Goal: Task Accomplishment & Management: Use online tool/utility

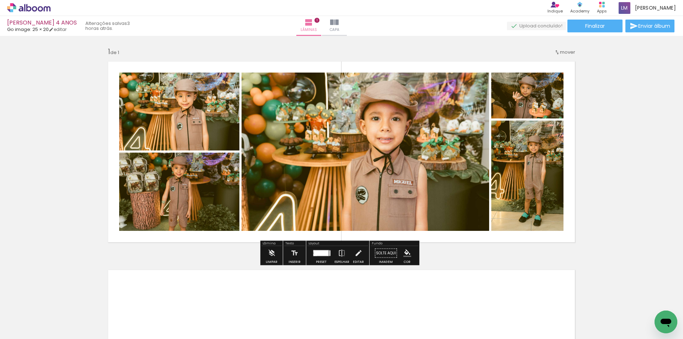
click at [315, 255] on div at bounding box center [316, 255] width 4 height 2
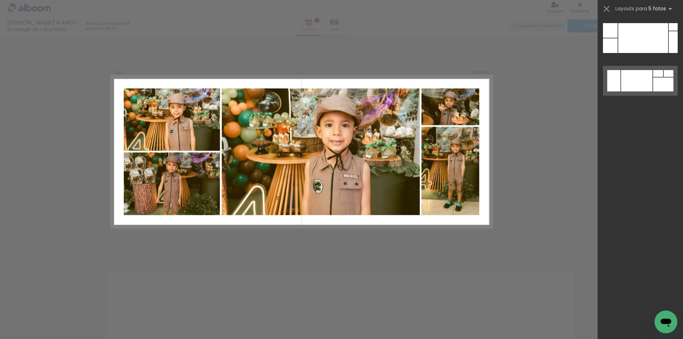
scroll to position [2143, 0]
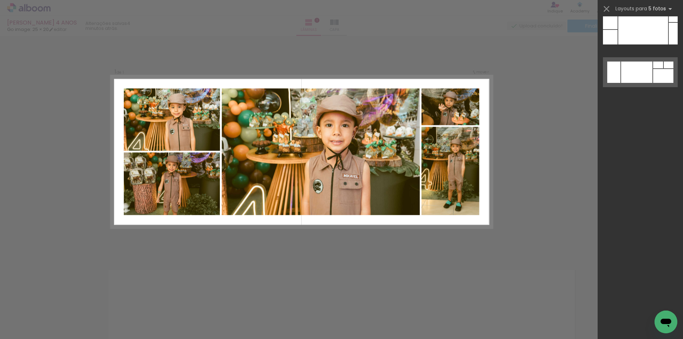
click at [553, 109] on div "Confirmar Cancelar" at bounding box center [341, 253] width 683 height 434
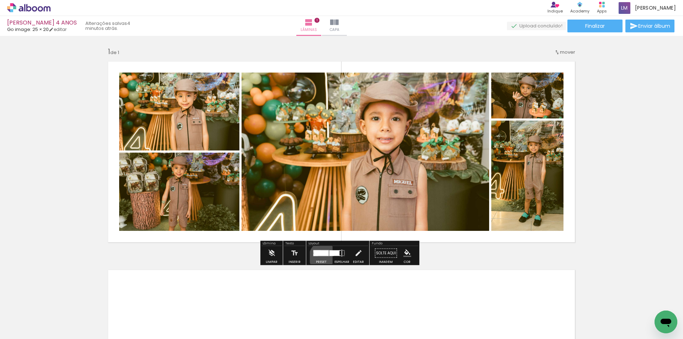
click at [324, 257] on div at bounding box center [321, 253] width 19 height 14
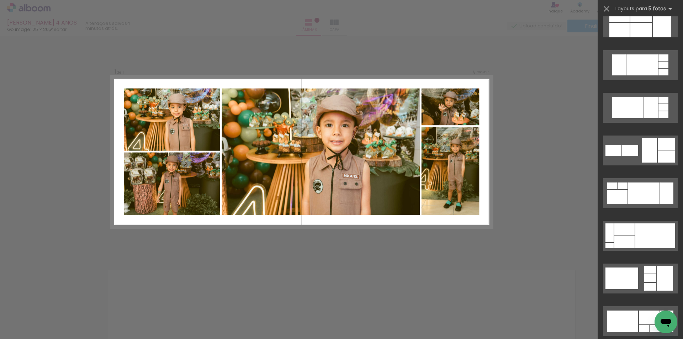
scroll to position [1538, 0]
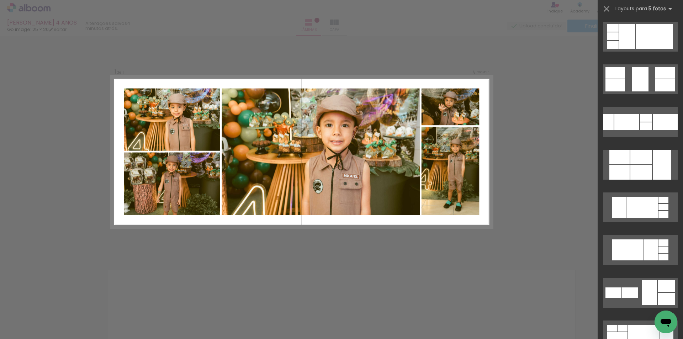
click at [536, 240] on div "Confirmar Cancelar" at bounding box center [341, 253] width 683 height 434
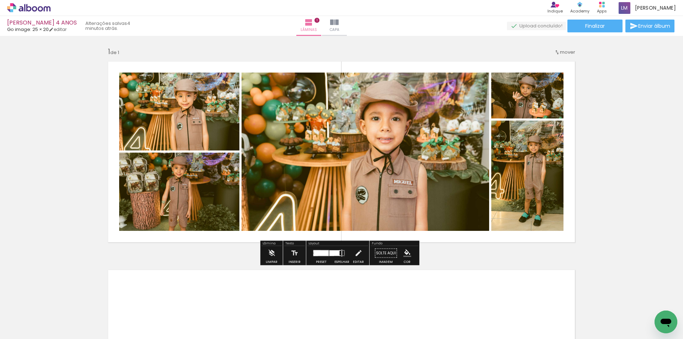
click at [339, 253] on iron-icon at bounding box center [342, 253] width 8 height 14
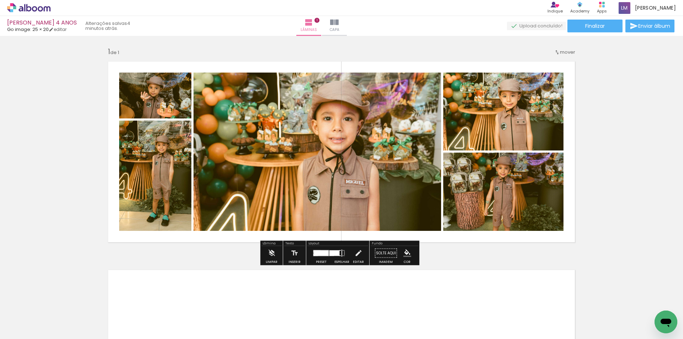
click at [339, 253] on iron-icon at bounding box center [342, 253] width 8 height 14
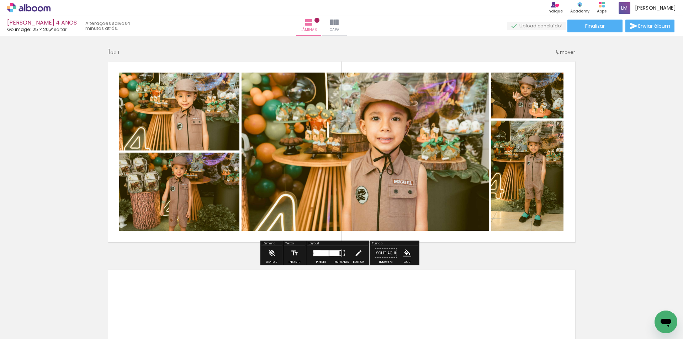
click at [322, 254] on div at bounding box center [321, 254] width 15 height 6
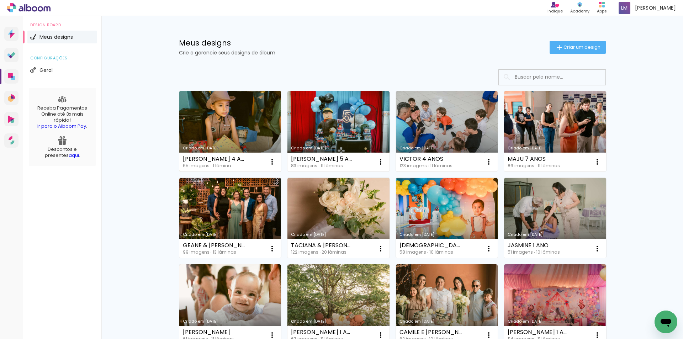
click at [243, 91] on link "Criado em [DATE]" at bounding box center [230, 131] width 102 height 80
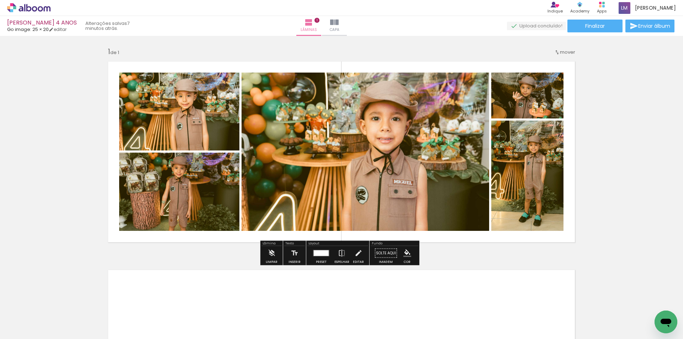
click at [322, 251] on div at bounding box center [321, 254] width 15 height 6
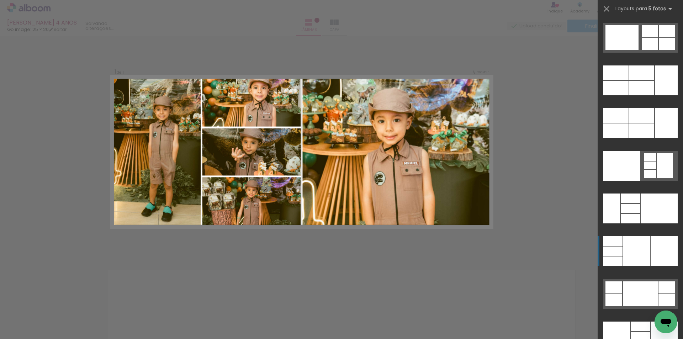
scroll to position [19081, 0]
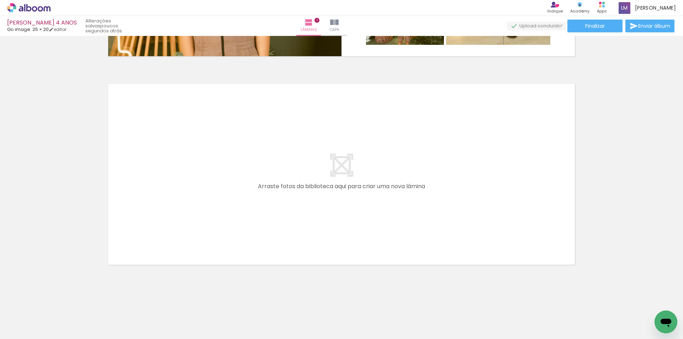
scroll to position [0, 1469]
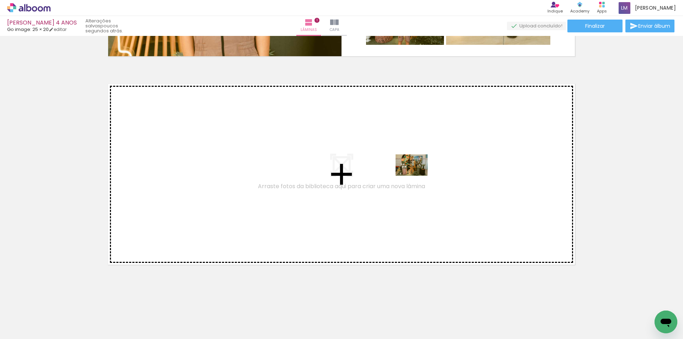
drag, startPoint x: 477, startPoint y: 281, endPoint x: 417, endPoint y: 176, distance: 121.0
click at [417, 176] on quentale-workspace at bounding box center [341, 169] width 683 height 339
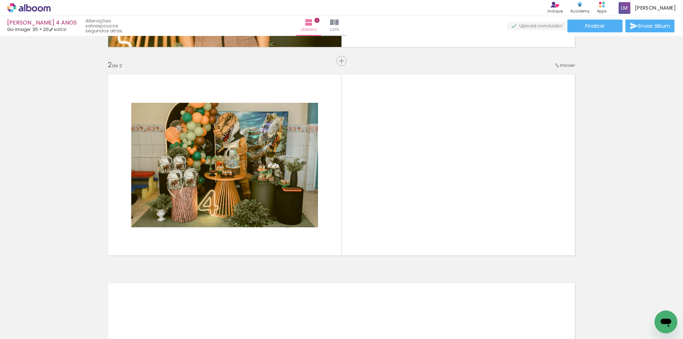
scroll to position [0, 0]
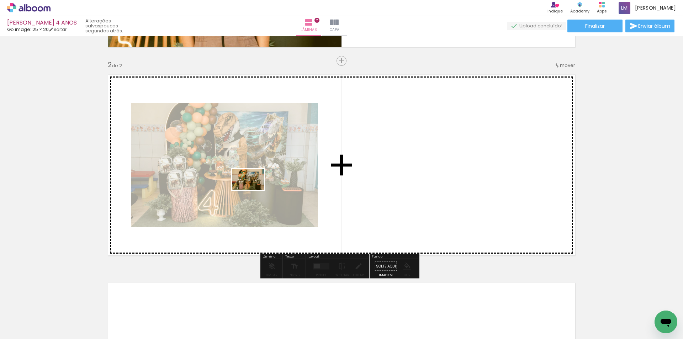
drag, startPoint x: 124, startPoint y: 320, endPoint x: 256, endPoint y: 188, distance: 186.5
click at [256, 188] on quentale-workspace at bounding box center [341, 169] width 683 height 339
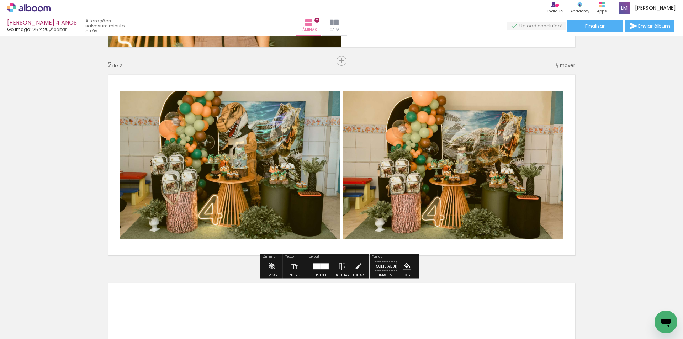
click at [558, 67] on iron-icon at bounding box center [557, 66] width 6 height 6
click at [545, 63] on span "antes da" at bounding box center [536, 64] width 21 height 12
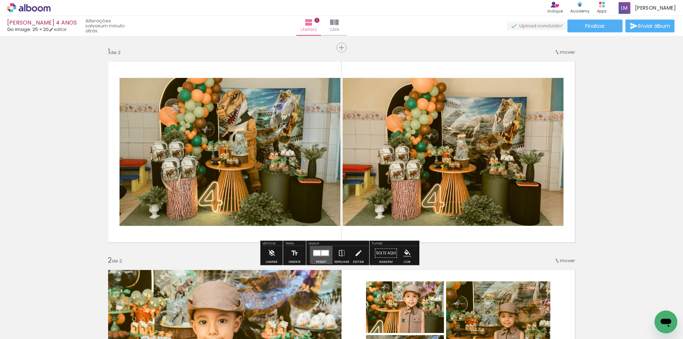
click at [321, 252] on div at bounding box center [324, 253] width 7 height 5
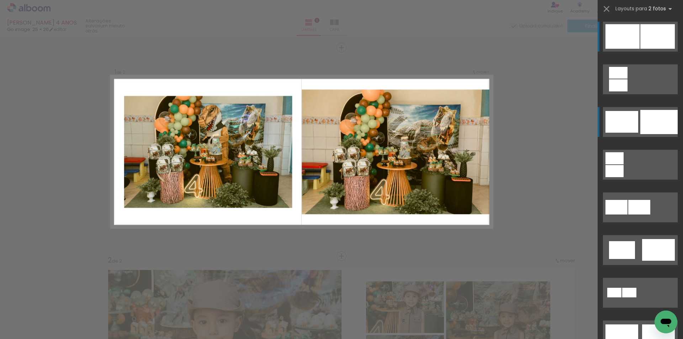
click at [631, 128] on div at bounding box center [622, 122] width 33 height 22
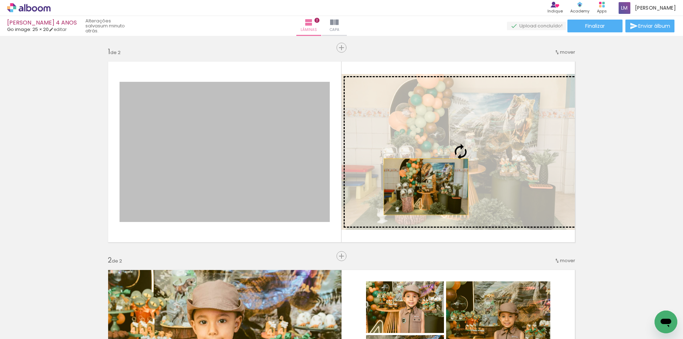
drag, startPoint x: 280, startPoint y: 193, endPoint x: 424, endPoint y: 186, distance: 144.3
click at [0, 0] on slot at bounding box center [0, 0] width 0 height 0
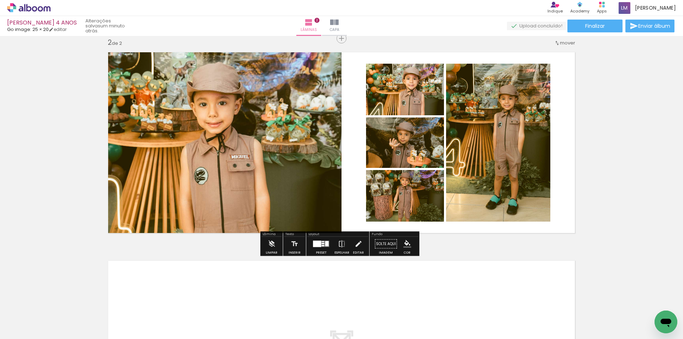
scroll to position [214, 0]
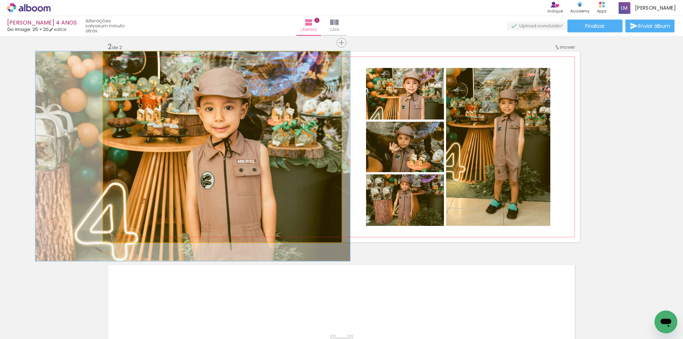
drag, startPoint x: 224, startPoint y: 133, endPoint x: 231, endPoint y: 142, distance: 11.3
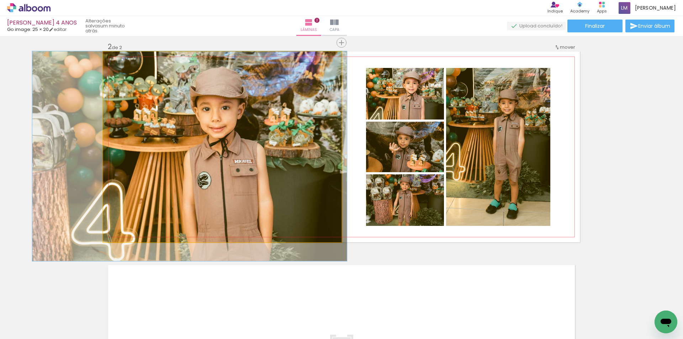
drag, startPoint x: 200, startPoint y: 164, endPoint x: 196, endPoint y: 167, distance: 3.8
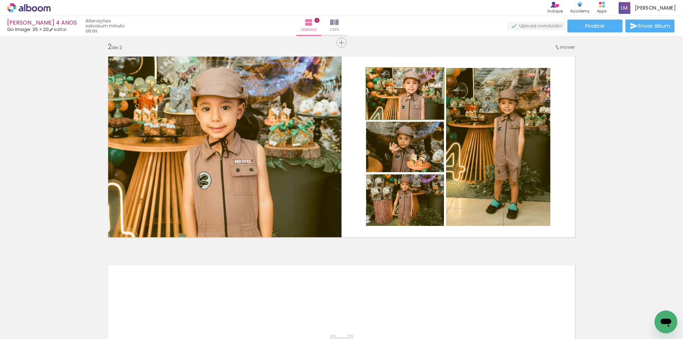
drag, startPoint x: 417, startPoint y: 107, endPoint x: 408, endPoint y: 104, distance: 9.5
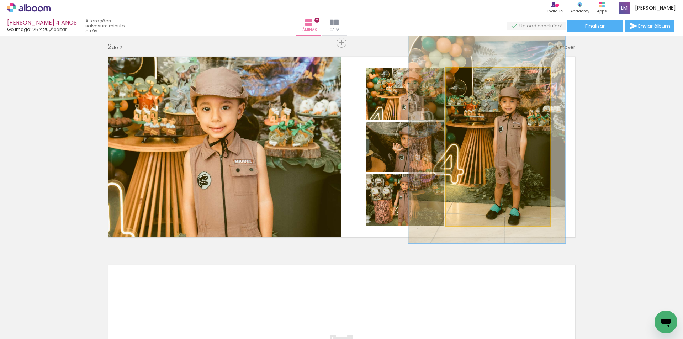
type paper-slider "149"
click at [473, 76] on div at bounding box center [476, 75] width 6 height 6
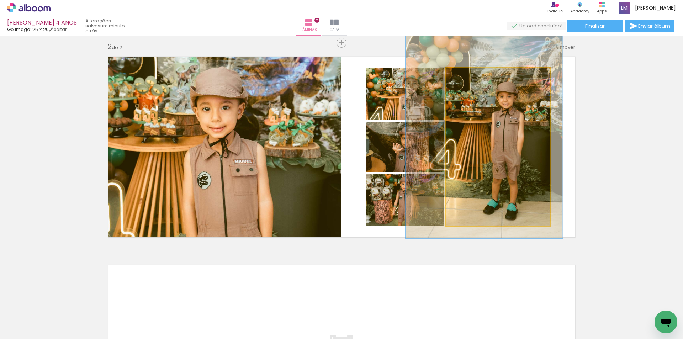
drag, startPoint x: 511, startPoint y: 146, endPoint x: 508, endPoint y: 141, distance: 5.7
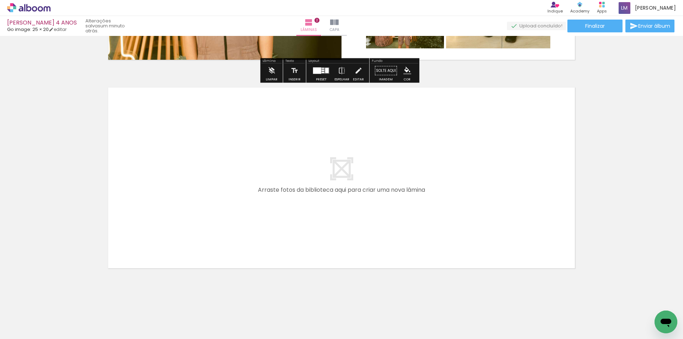
scroll to position [391, 0]
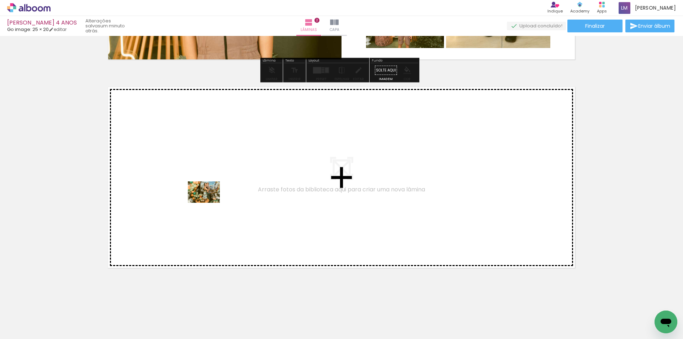
drag, startPoint x: 153, startPoint y: 323, endPoint x: 209, endPoint y: 203, distance: 132.8
click at [209, 203] on quentale-workspace at bounding box center [341, 169] width 683 height 339
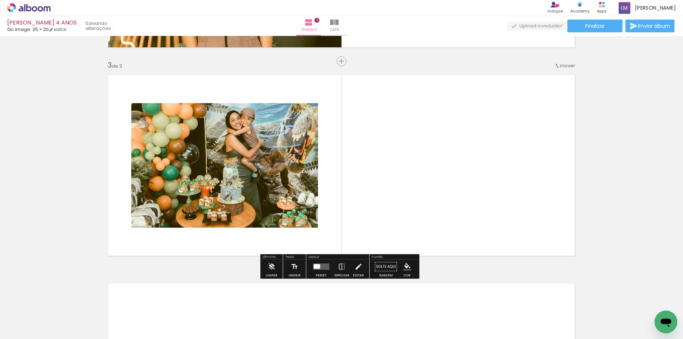
scroll to position [404, 0]
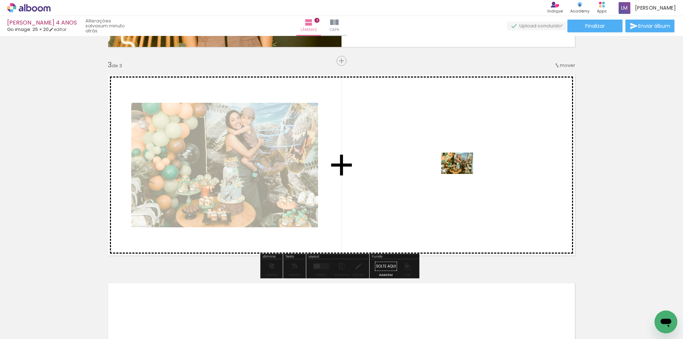
drag, startPoint x: 196, startPoint y: 313, endPoint x: 463, endPoint y: 174, distance: 301.0
click at [463, 174] on quentale-workspace at bounding box center [341, 169] width 683 height 339
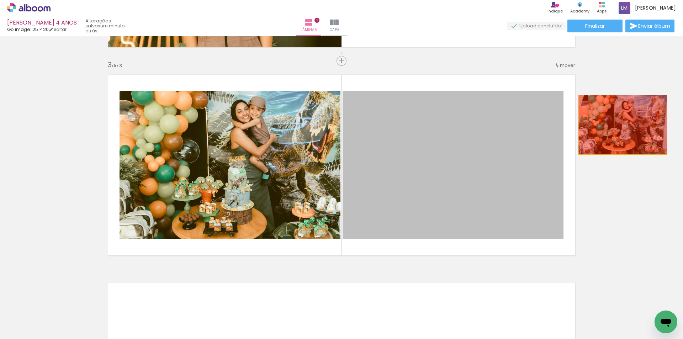
drag, startPoint x: 492, startPoint y: 159, endPoint x: 622, endPoint y: 125, distance: 135.1
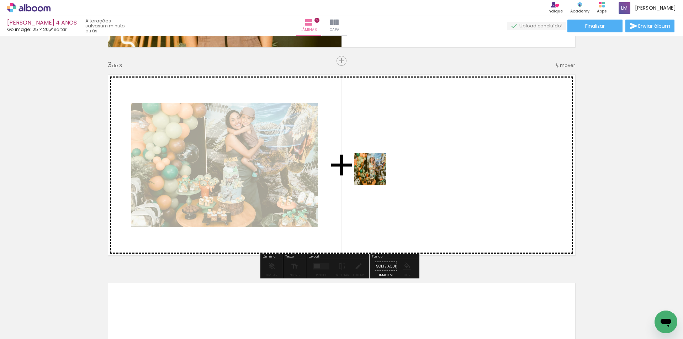
drag, startPoint x: 228, startPoint y: 321, endPoint x: 376, endPoint y: 175, distance: 207.6
click at [376, 175] on quentale-workspace at bounding box center [341, 169] width 683 height 339
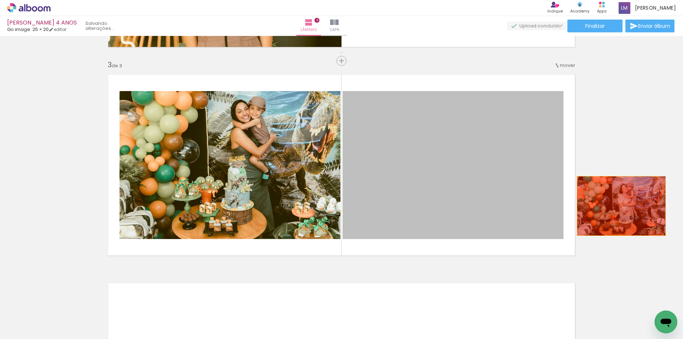
drag, startPoint x: 455, startPoint y: 182, endPoint x: 619, endPoint y: 206, distance: 165.8
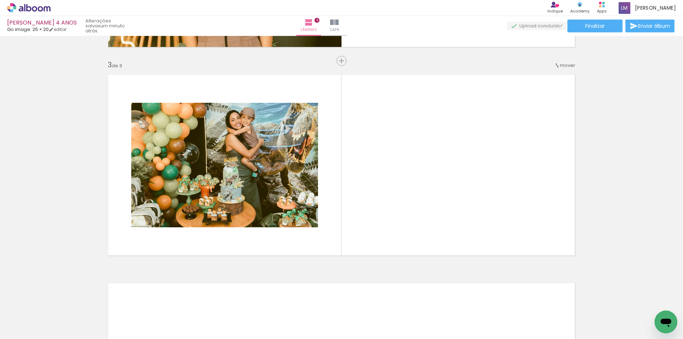
scroll to position [0, 462]
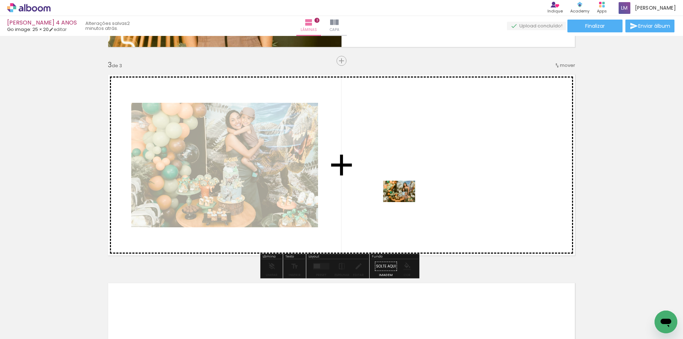
drag, startPoint x: 351, startPoint y: 301, endPoint x: 405, endPoint y: 202, distance: 112.8
click at [405, 202] on quentale-workspace at bounding box center [341, 169] width 683 height 339
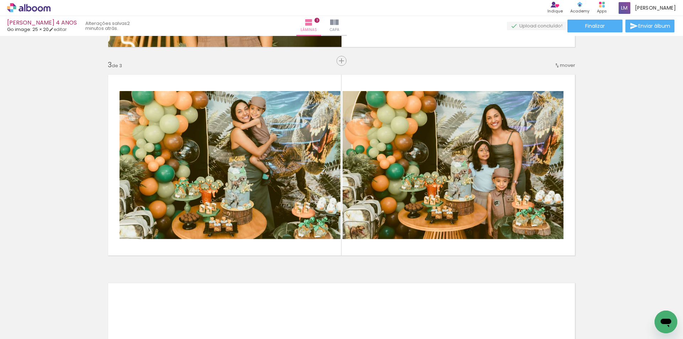
scroll to position [0, 671]
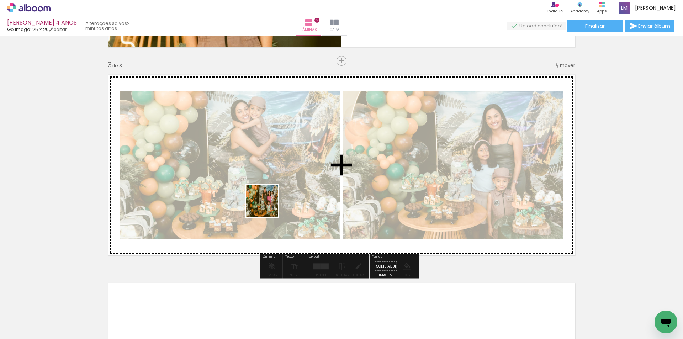
drag, startPoint x: 288, startPoint y: 324, endPoint x: 266, endPoint y: 204, distance: 121.3
click at [266, 204] on quentale-workspace at bounding box center [341, 169] width 683 height 339
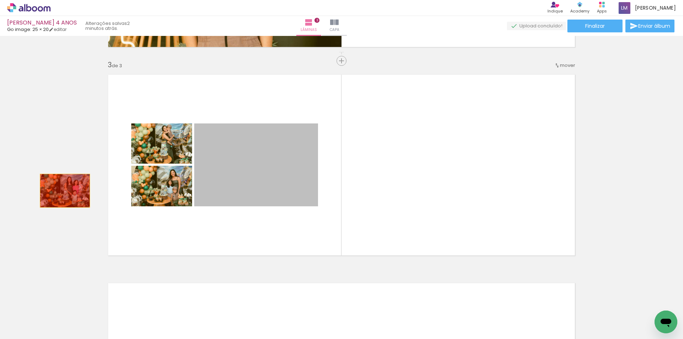
drag, startPoint x: 290, startPoint y: 176, endPoint x: 62, endPoint y: 191, distance: 228.6
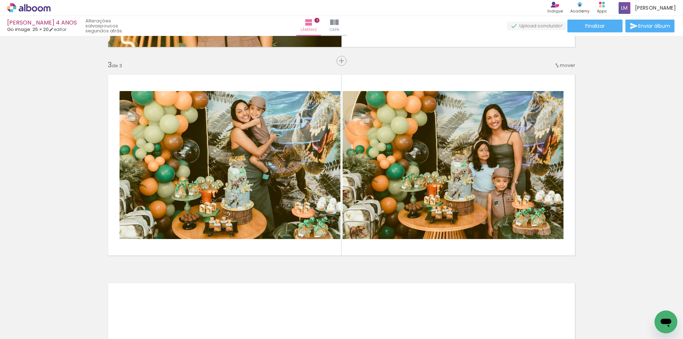
scroll to position [0, 1612]
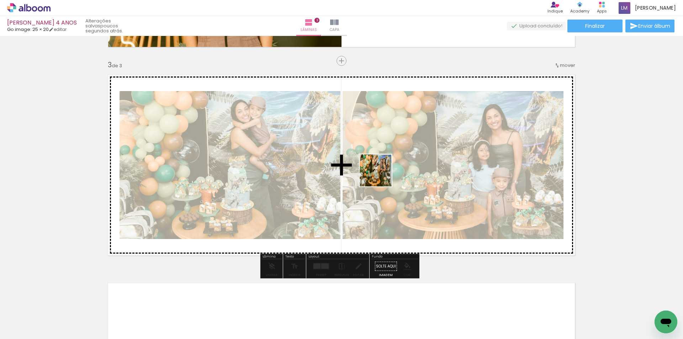
drag, startPoint x: 378, startPoint y: 323, endPoint x: 374, endPoint y: 160, distance: 162.7
click at [374, 160] on quentale-workspace at bounding box center [341, 169] width 683 height 339
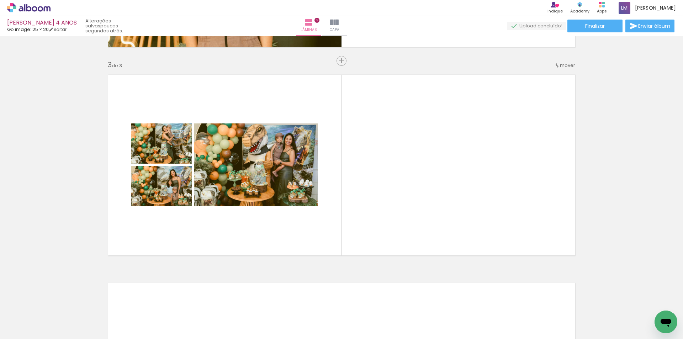
scroll to position [0, 82]
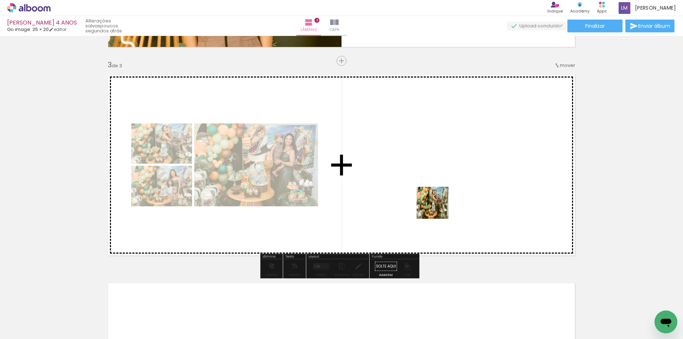
drag, startPoint x: 318, startPoint y: 321, endPoint x: 438, endPoint y: 208, distance: 164.9
click at [438, 208] on quentale-workspace at bounding box center [341, 169] width 683 height 339
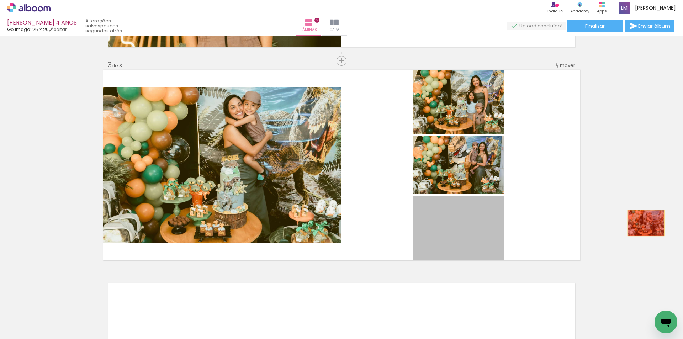
drag, startPoint x: 460, startPoint y: 239, endPoint x: 643, endPoint y: 223, distance: 184.0
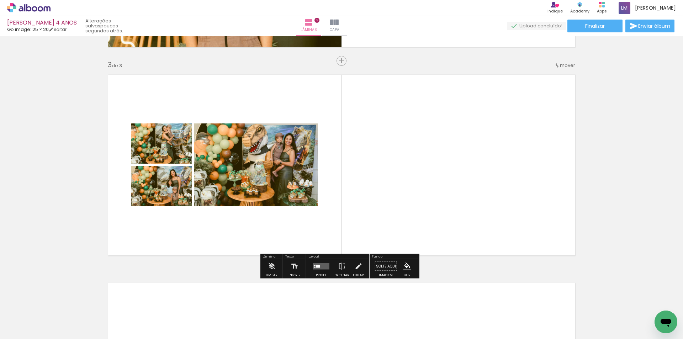
click at [314, 270] on div at bounding box center [321, 266] width 19 height 14
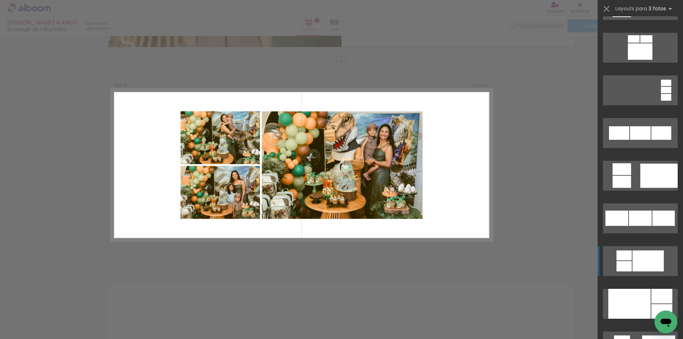
scroll to position [534, 0]
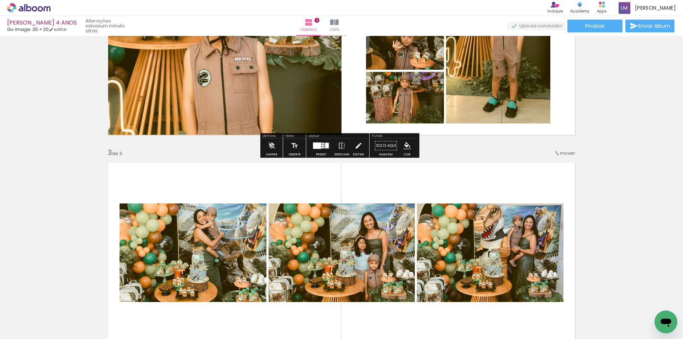
scroll to position [391, 0]
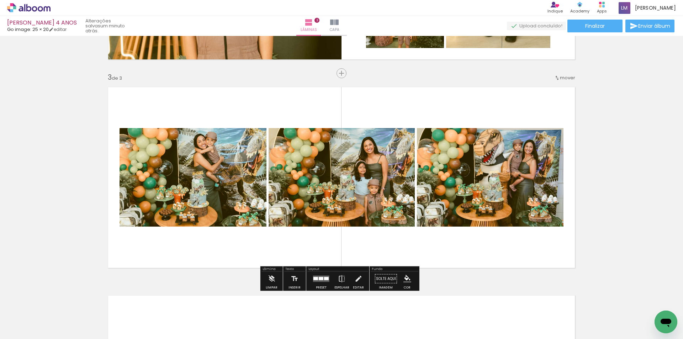
click at [317, 278] on quentale-layouter at bounding box center [321, 279] width 16 height 6
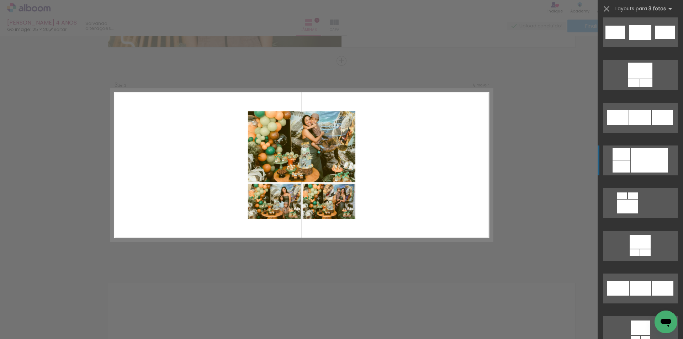
scroll to position [1473, 0]
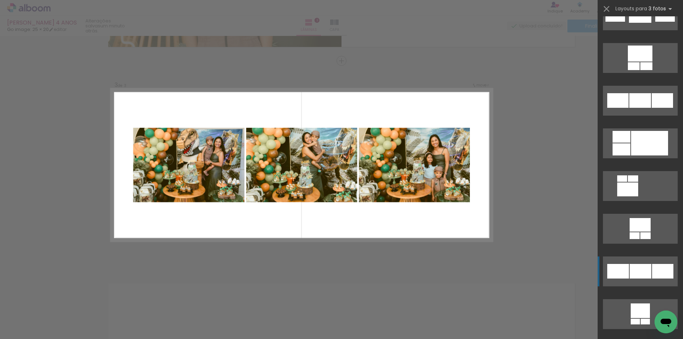
click at [635, 232] on div at bounding box center [640, 225] width 21 height 14
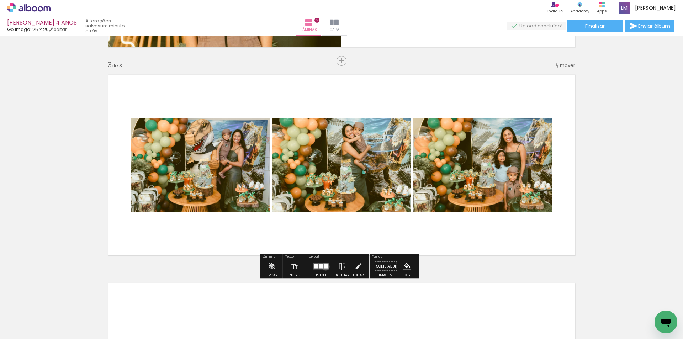
click at [324, 267] on div at bounding box center [326, 266] width 4 height 5
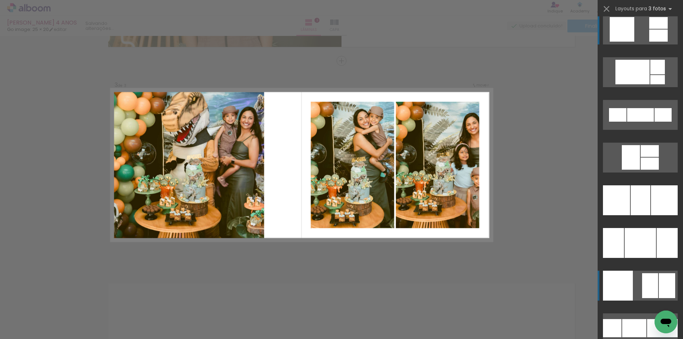
scroll to position [2171, 0]
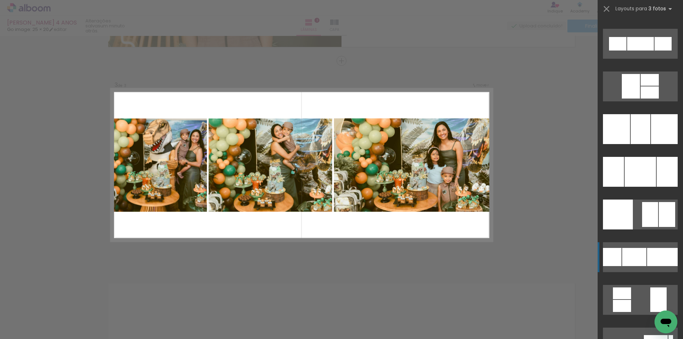
click at [637, 51] on div at bounding box center [640, 44] width 27 height 14
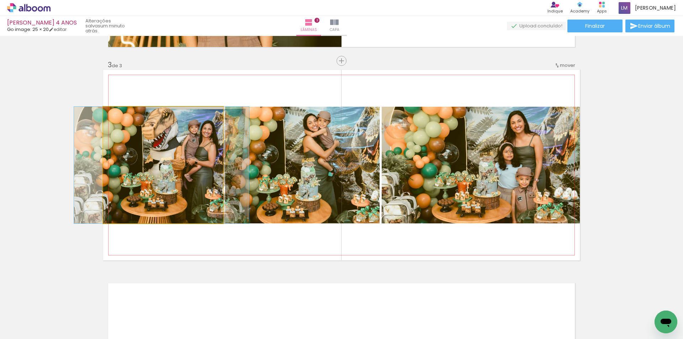
drag, startPoint x: 177, startPoint y: 159, endPoint x: 176, endPoint y: 163, distance: 3.8
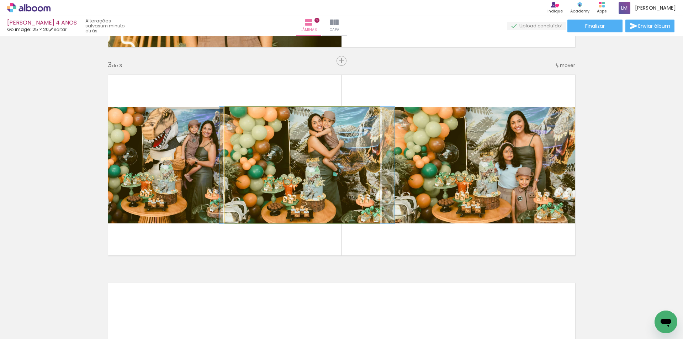
drag, startPoint x: 316, startPoint y: 174, endPoint x: 346, endPoint y: 220, distance: 53.8
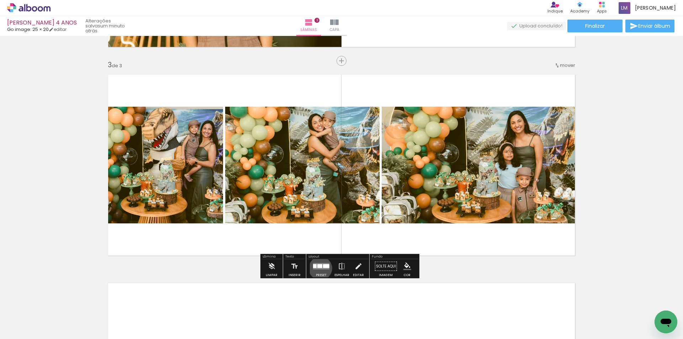
click at [319, 268] on quentale-layouter at bounding box center [321, 266] width 16 height 6
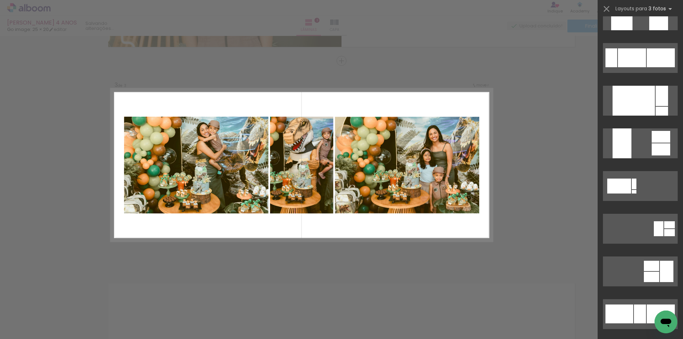
scroll to position [2783, 0]
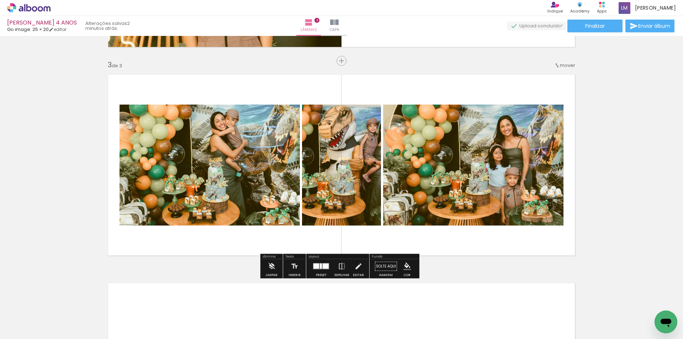
click at [324, 270] on div at bounding box center [321, 266] width 19 height 14
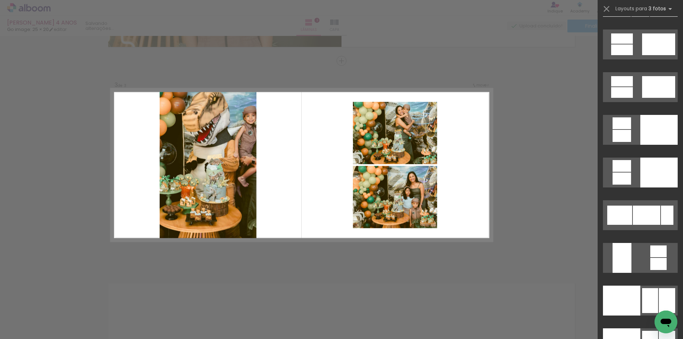
scroll to position [3666, 0]
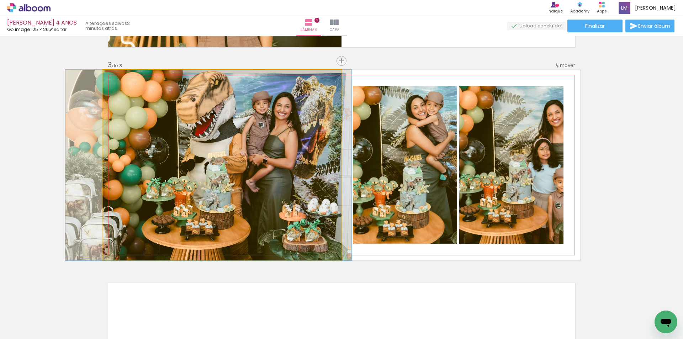
drag, startPoint x: 285, startPoint y: 156, endPoint x: 271, endPoint y: 172, distance: 21.2
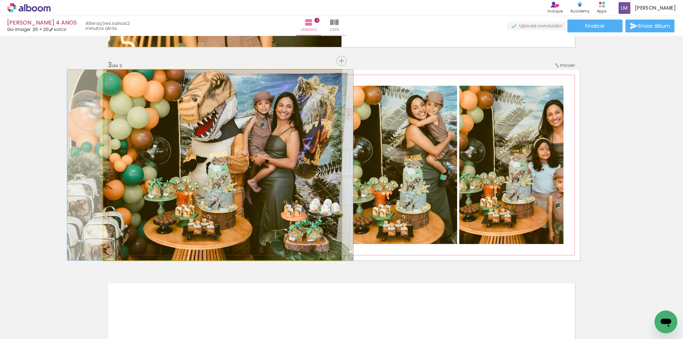
drag, startPoint x: 212, startPoint y: 164, endPoint x: 214, endPoint y: 183, distance: 18.6
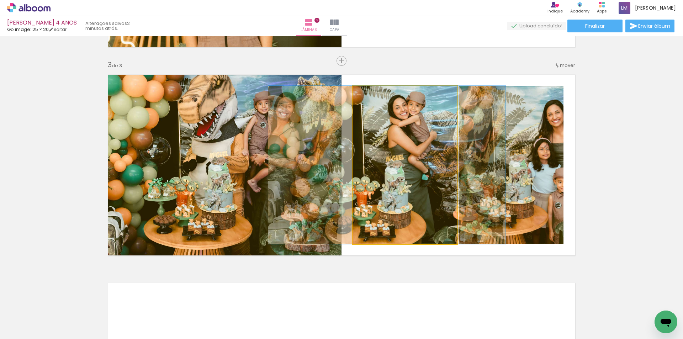
drag, startPoint x: 418, startPoint y: 174, endPoint x: 403, endPoint y: 193, distance: 24.0
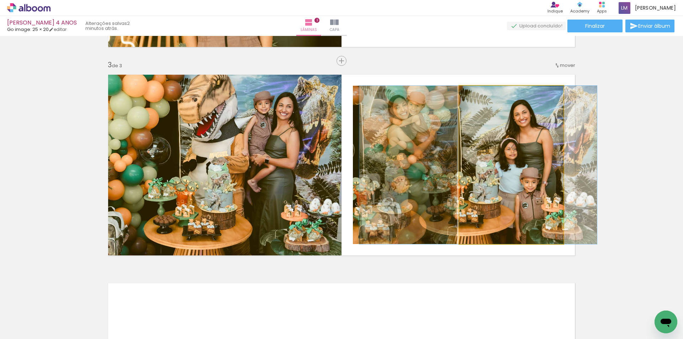
drag, startPoint x: 492, startPoint y: 154, endPoint x: 459, endPoint y: 168, distance: 35.0
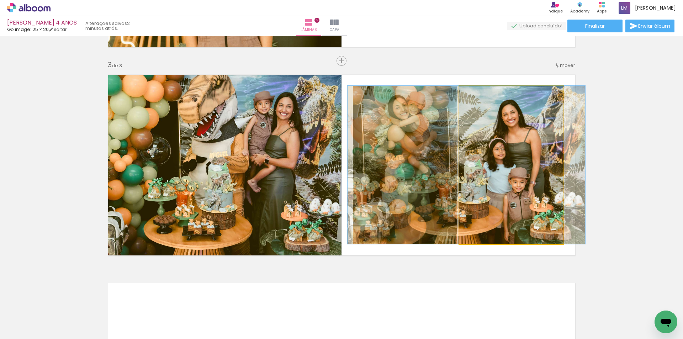
drag, startPoint x: 523, startPoint y: 157, endPoint x: 512, endPoint y: 162, distance: 12.1
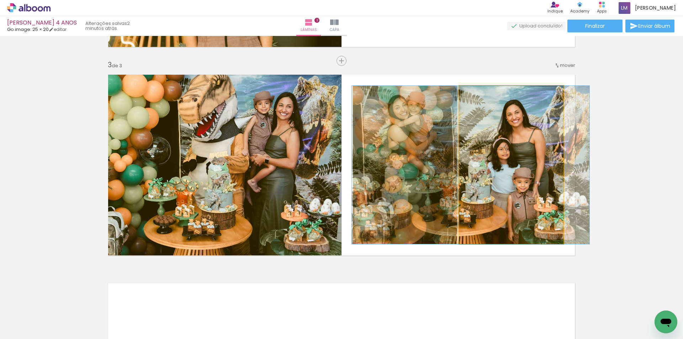
drag, startPoint x: 495, startPoint y: 162, endPoint x: 499, endPoint y: 162, distance: 4.3
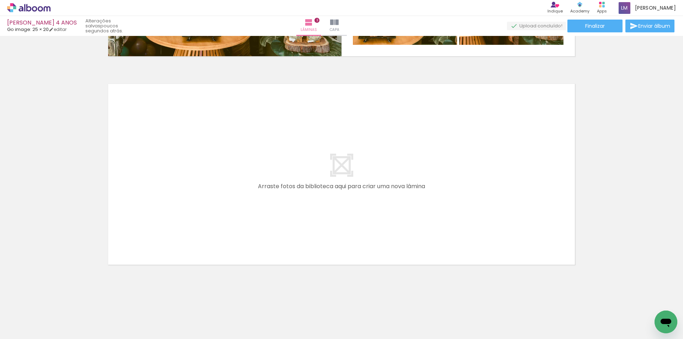
scroll to position [0, 215]
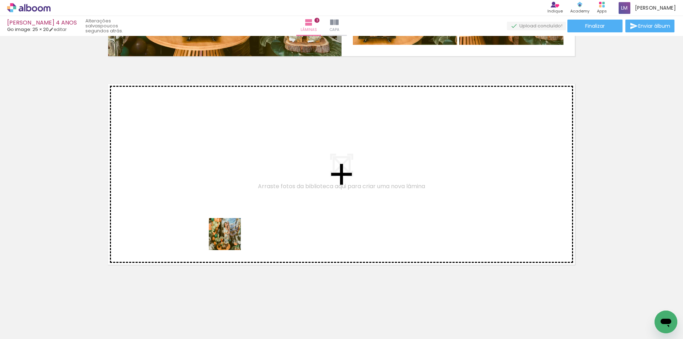
drag, startPoint x: 223, startPoint y: 323, endPoint x: 230, endPoint y: 216, distance: 107.7
click at [230, 216] on quentale-workspace at bounding box center [341, 169] width 683 height 339
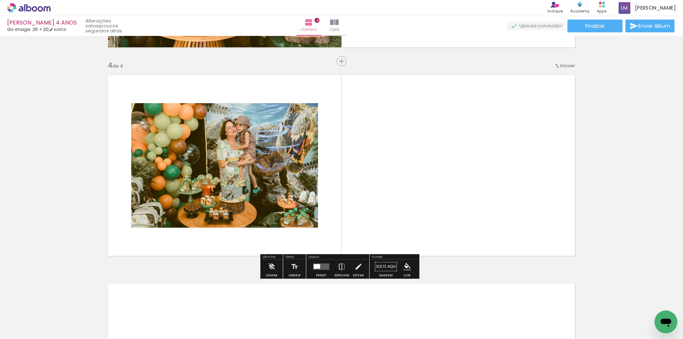
scroll to position [613, 0]
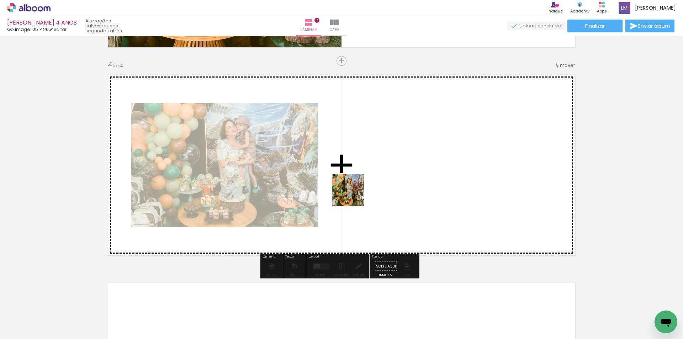
drag, startPoint x: 259, startPoint y: 325, endPoint x: 354, endPoint y: 195, distance: 160.2
click at [354, 195] on quentale-workspace at bounding box center [341, 169] width 683 height 339
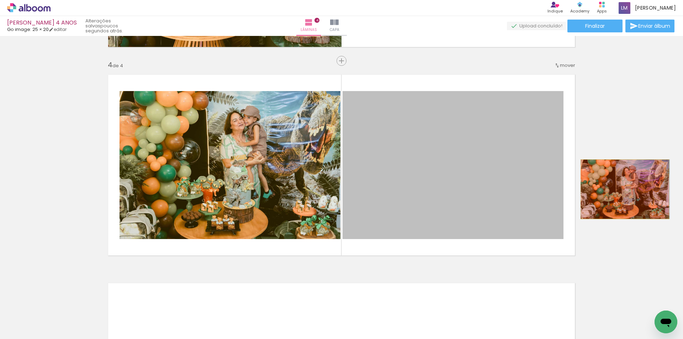
drag, startPoint x: 475, startPoint y: 190, endPoint x: 622, endPoint y: 189, distance: 147.3
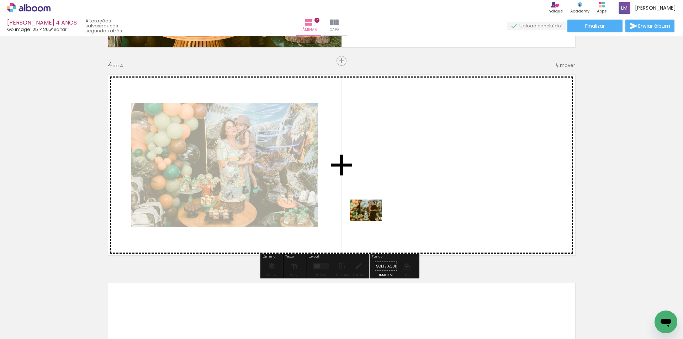
drag, startPoint x: 332, startPoint y: 320, endPoint x: 371, endPoint y: 221, distance: 106.6
click at [371, 221] on quentale-workspace at bounding box center [341, 169] width 683 height 339
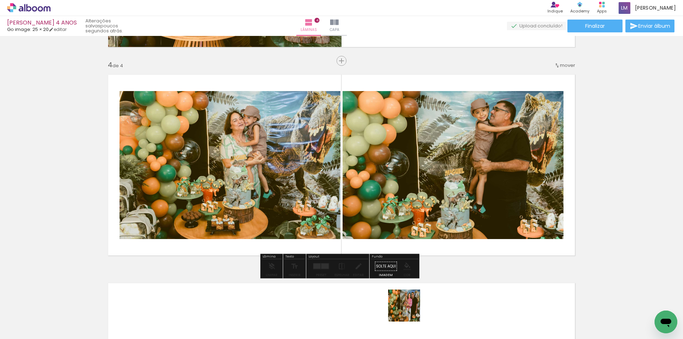
drag, startPoint x: 410, startPoint y: 317, endPoint x: 384, endPoint y: 181, distance: 138.5
click at [384, 182] on quentale-workspace at bounding box center [341, 169] width 683 height 339
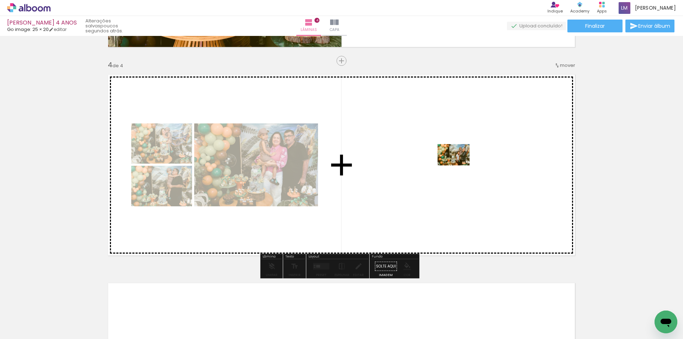
drag, startPoint x: 498, startPoint y: 321, endPoint x: 459, endPoint y: 165, distance: 160.0
click at [459, 165] on quentale-workspace at bounding box center [341, 169] width 683 height 339
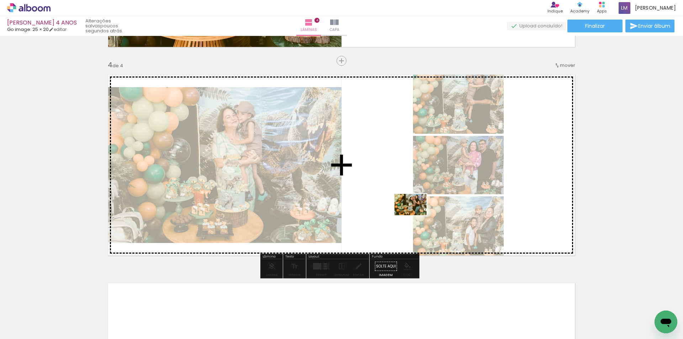
drag, startPoint x: 537, startPoint y: 317, endPoint x: 417, endPoint y: 217, distance: 156.0
click at [415, 215] on quentale-workspace at bounding box center [341, 169] width 683 height 339
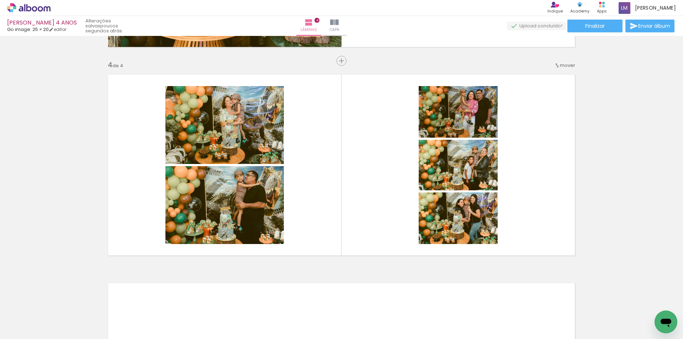
scroll to position [0, 468]
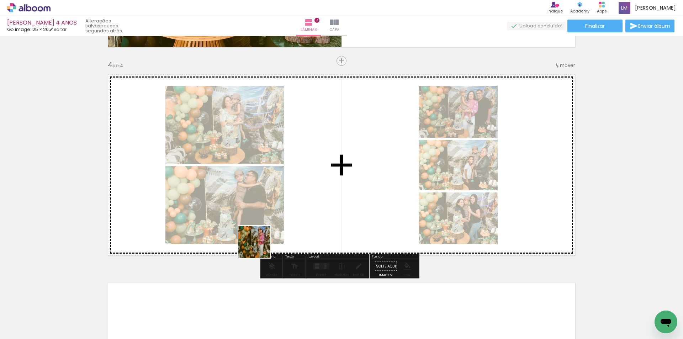
drag, startPoint x: 211, startPoint y: 321, endPoint x: 277, endPoint y: 217, distance: 123.8
click at [277, 217] on quentale-workspace at bounding box center [341, 169] width 683 height 339
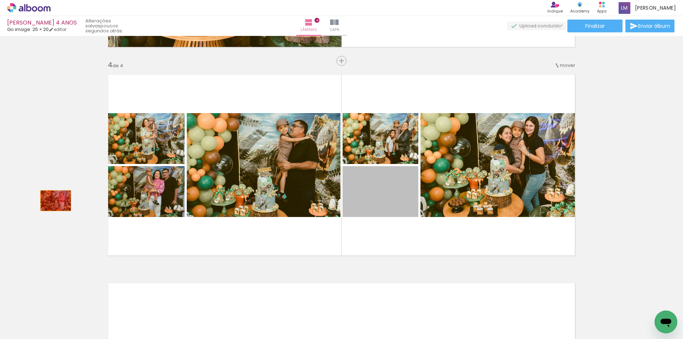
drag, startPoint x: 388, startPoint y: 188, endPoint x: 53, endPoint y: 201, distance: 335.5
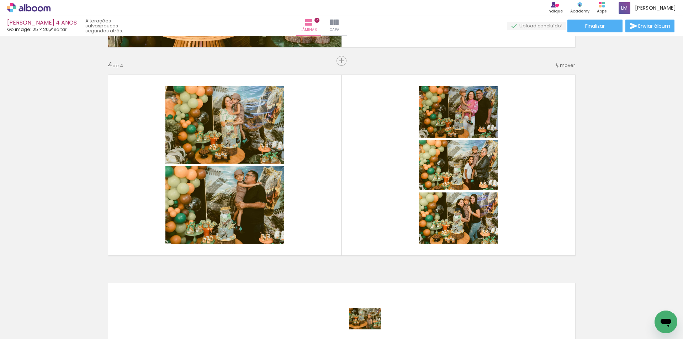
scroll to position [0, 468]
click at [370, 327] on div at bounding box center [360, 315] width 35 height 23
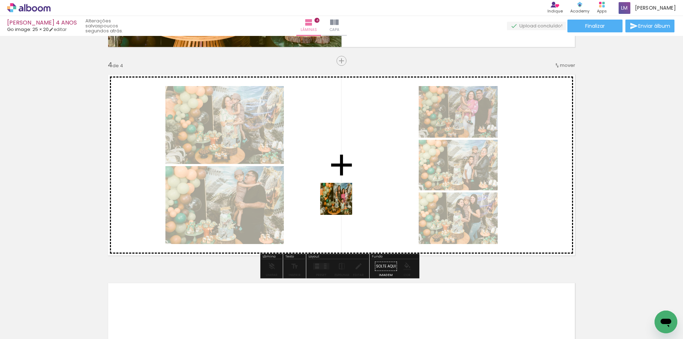
drag, startPoint x: 279, startPoint y: 318, endPoint x: 342, endPoint y: 203, distance: 131.4
click at [342, 203] on quentale-workspace at bounding box center [341, 169] width 683 height 339
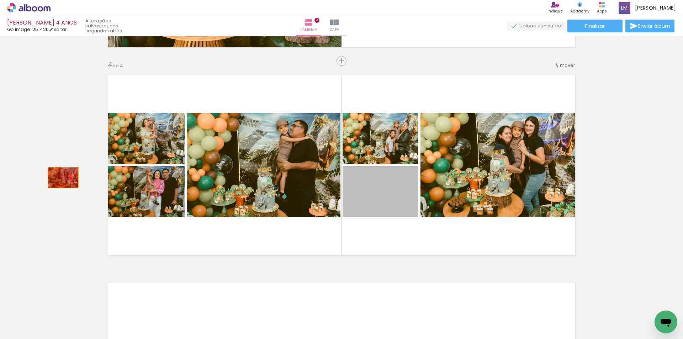
drag, startPoint x: 394, startPoint y: 193, endPoint x: 61, endPoint y: 178, distance: 333.5
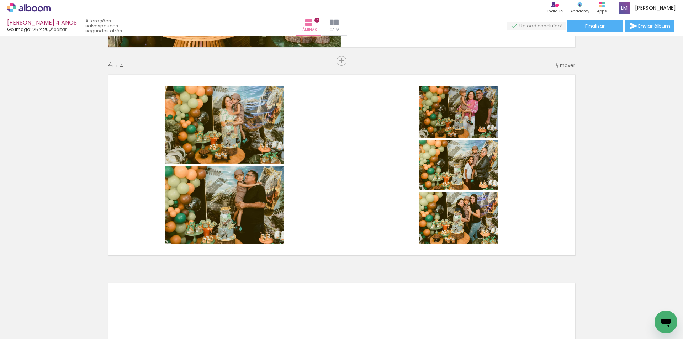
scroll to position [0, 0]
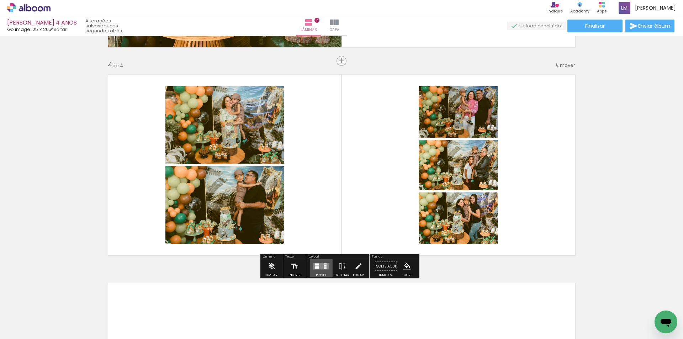
click at [320, 267] on quentale-layouter at bounding box center [321, 266] width 16 height 6
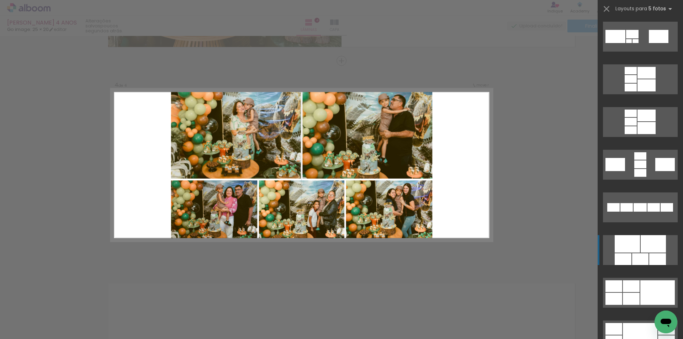
scroll to position [249, 0]
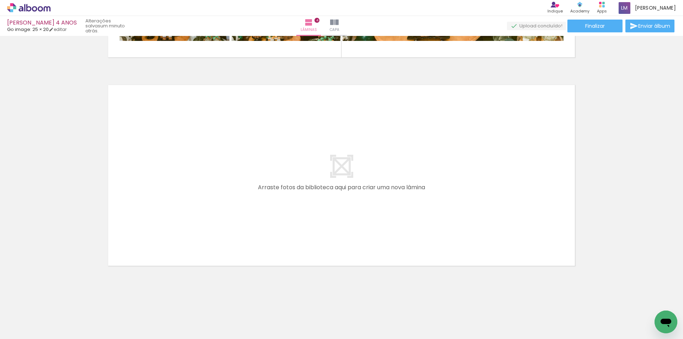
scroll to position [817, 0]
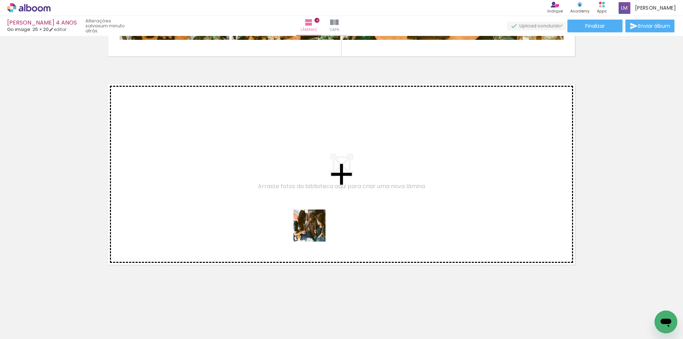
drag, startPoint x: 311, startPoint y: 319, endPoint x: 312, endPoint y: 221, distance: 97.5
click at [312, 221] on quentale-workspace at bounding box center [341, 169] width 683 height 339
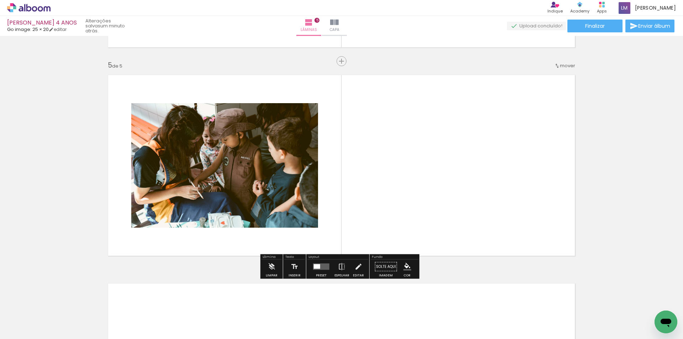
scroll to position [821, 0]
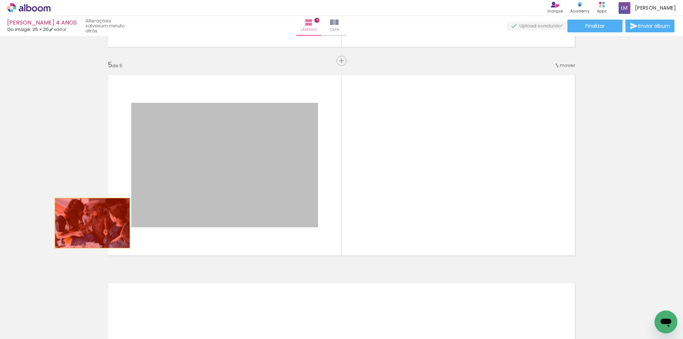
drag, startPoint x: 223, startPoint y: 189, endPoint x: 65, endPoint y: 233, distance: 164.2
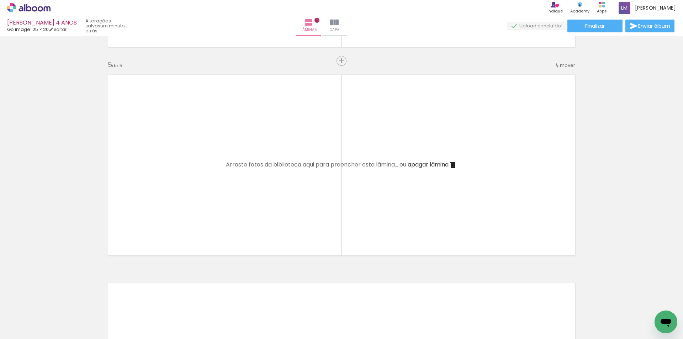
scroll to position [0, 786]
drag, startPoint x: 289, startPoint y: 318, endPoint x: 241, endPoint y: 205, distance: 122.4
click at [241, 205] on quentale-workspace at bounding box center [341, 169] width 683 height 339
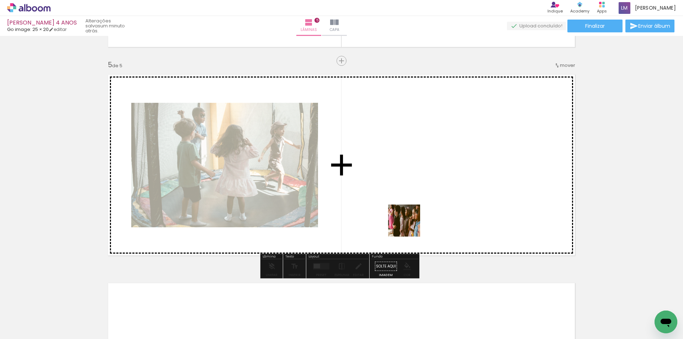
drag, startPoint x: 331, startPoint y: 325, endPoint x: 411, endPoint y: 225, distance: 127.4
click at [411, 225] on quentale-workspace at bounding box center [341, 169] width 683 height 339
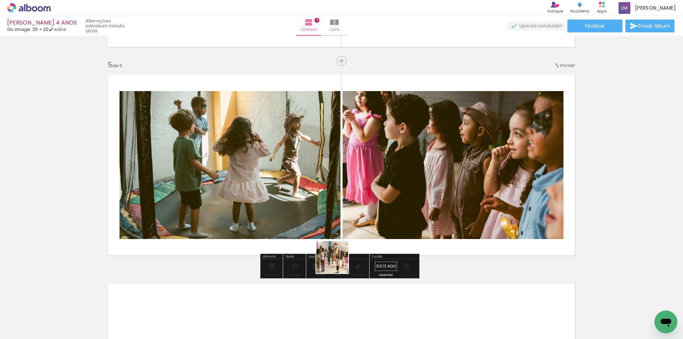
drag, startPoint x: 349, startPoint y: 302, endPoint x: 235, endPoint y: 142, distance: 196.9
click at [231, 141] on quentale-workspace at bounding box center [341, 169] width 683 height 339
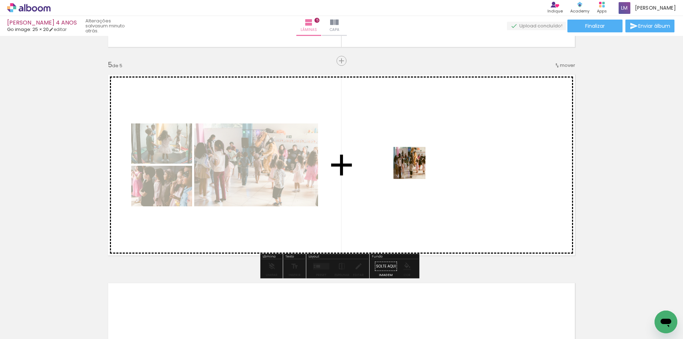
drag, startPoint x: 415, startPoint y: 324, endPoint x: 415, endPoint y: 168, distance: 155.2
click at [415, 168] on quentale-workspace at bounding box center [341, 169] width 683 height 339
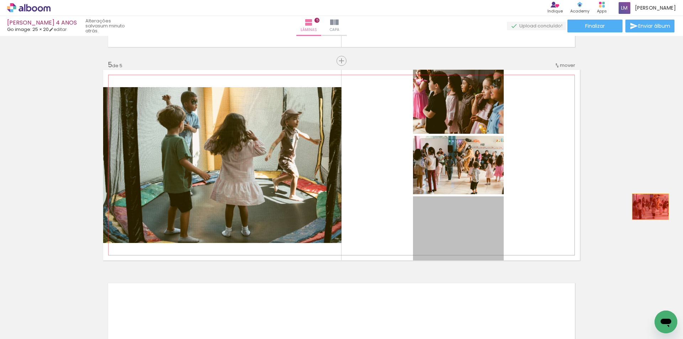
drag, startPoint x: 469, startPoint y: 238, endPoint x: 648, endPoint y: 207, distance: 181.7
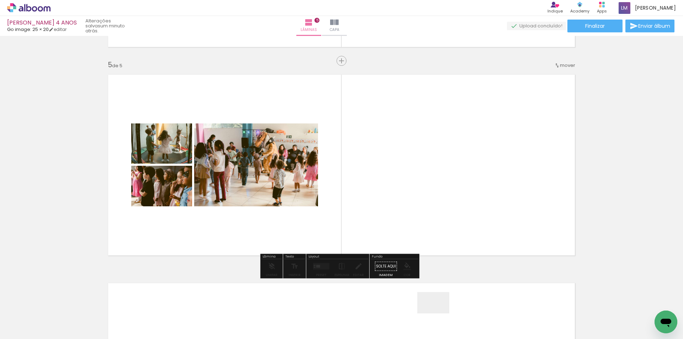
drag, startPoint x: 438, startPoint y: 316, endPoint x: 413, endPoint y: 189, distance: 129.5
click at [413, 189] on quentale-workspace at bounding box center [341, 169] width 683 height 339
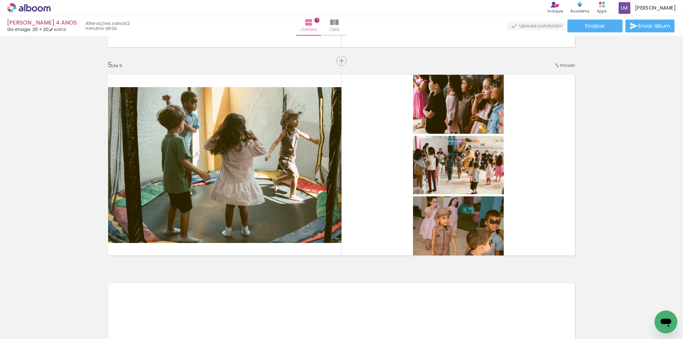
scroll to position [0, 942]
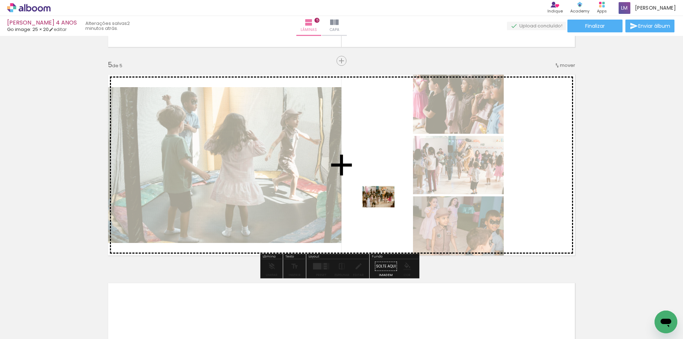
drag, startPoint x: 333, startPoint y: 320, endPoint x: 384, endPoint y: 207, distance: 123.6
click at [384, 207] on quentale-workspace at bounding box center [341, 169] width 683 height 339
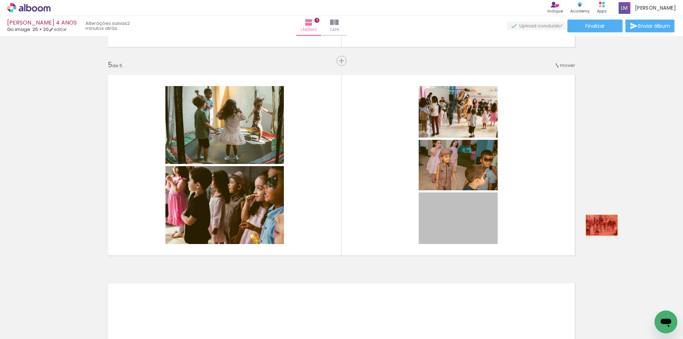
drag, startPoint x: 468, startPoint y: 233, endPoint x: 599, endPoint y: 225, distance: 131.9
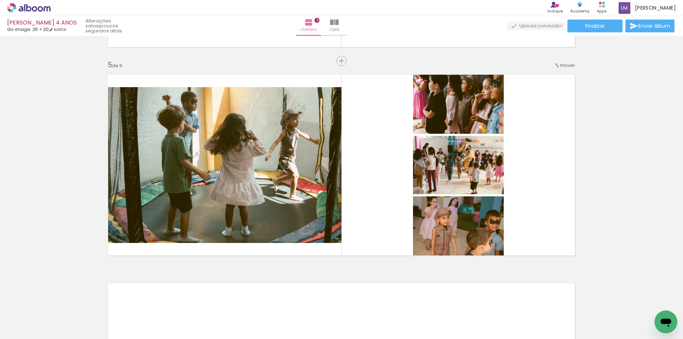
scroll to position [0, 1026]
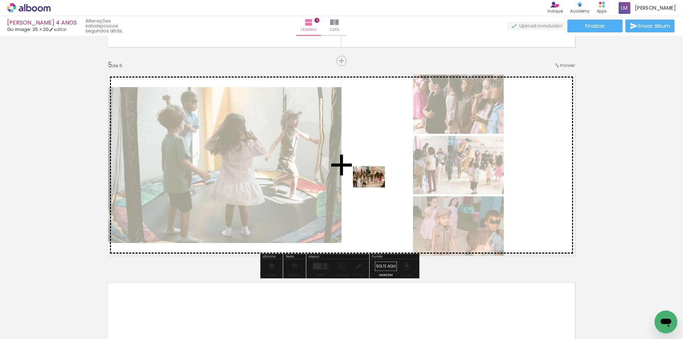
drag, startPoint x: 250, startPoint y: 322, endPoint x: 374, endPoint y: 188, distance: 183.4
click at [374, 188] on quentale-workspace at bounding box center [341, 169] width 683 height 339
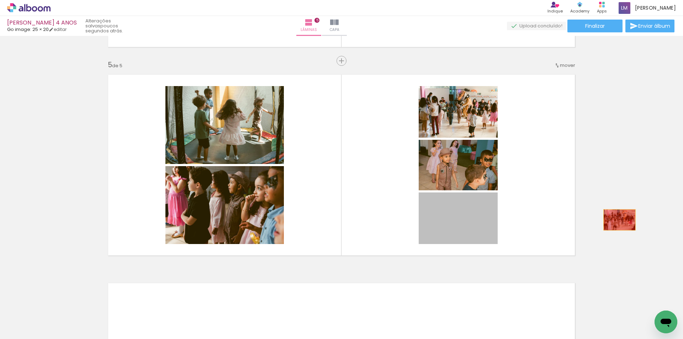
drag, startPoint x: 480, startPoint y: 233, endPoint x: 617, endPoint y: 220, distance: 138.0
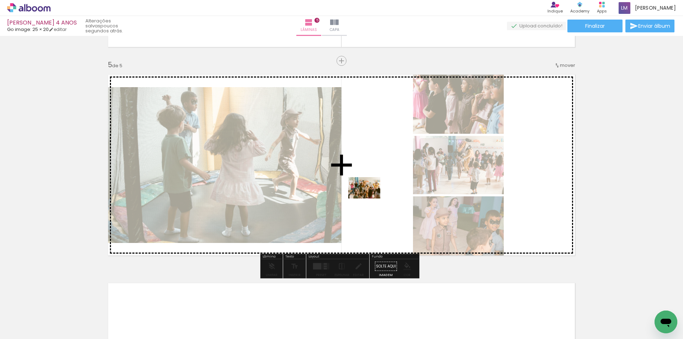
drag, startPoint x: 363, startPoint y: 322, endPoint x: 370, endPoint y: 199, distance: 123.7
click at [370, 199] on quentale-workspace at bounding box center [341, 169] width 683 height 339
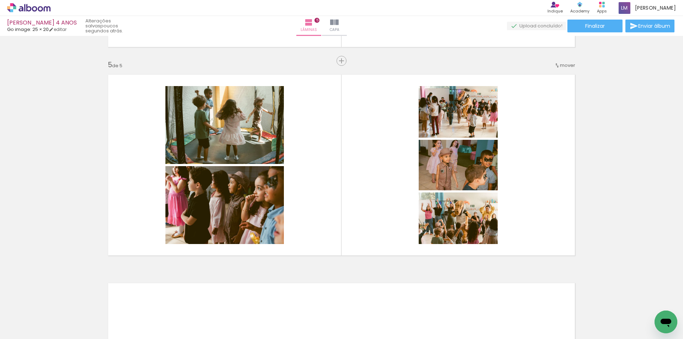
scroll to position [0, 1144]
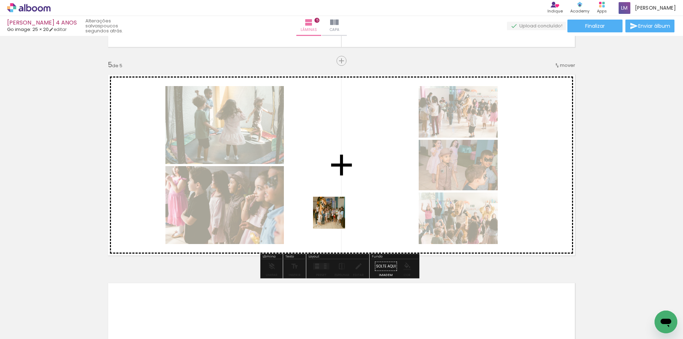
drag, startPoint x: 298, startPoint y: 308, endPoint x: 683, endPoint y: 291, distance: 385.1
click at [342, 193] on quentale-workspace at bounding box center [341, 169] width 683 height 339
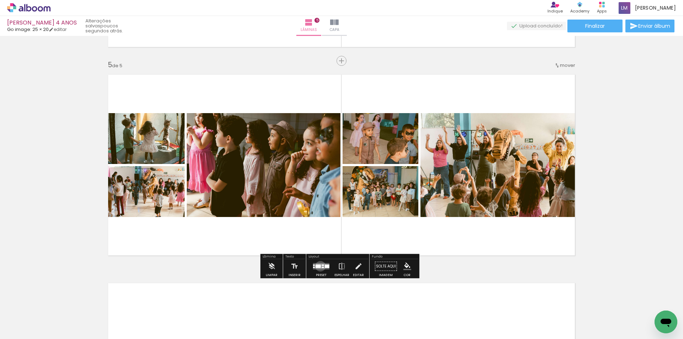
click at [319, 266] on div at bounding box center [318, 267] width 5 height 4
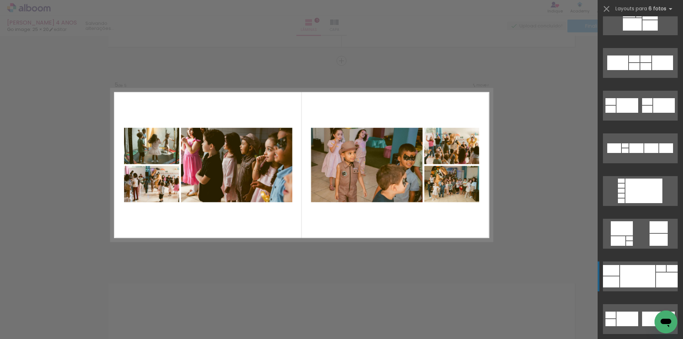
scroll to position [142, 0]
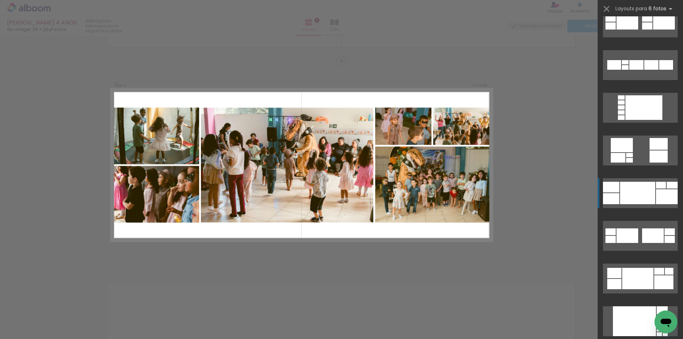
click at [652, 189] on div at bounding box center [637, 193] width 35 height 22
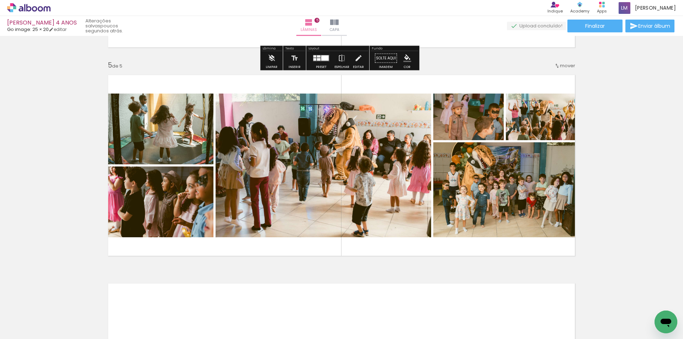
scroll to position [821, 0]
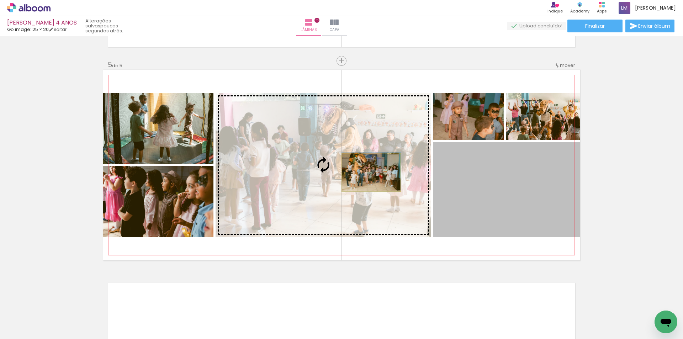
drag, startPoint x: 524, startPoint y: 197, endPoint x: 369, endPoint y: 173, distance: 157.1
click at [0, 0] on slot at bounding box center [0, 0] width 0 height 0
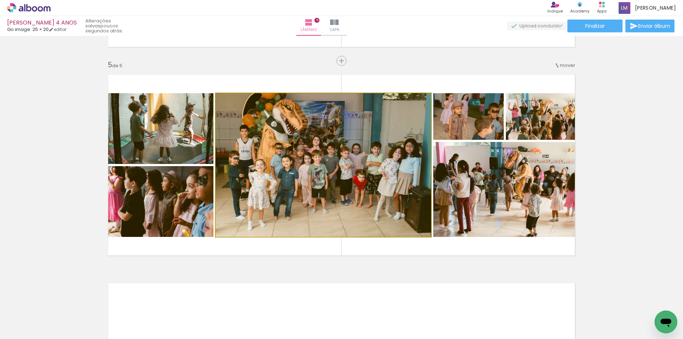
drag, startPoint x: 366, startPoint y: 203, endPoint x: 360, endPoint y: 203, distance: 5.7
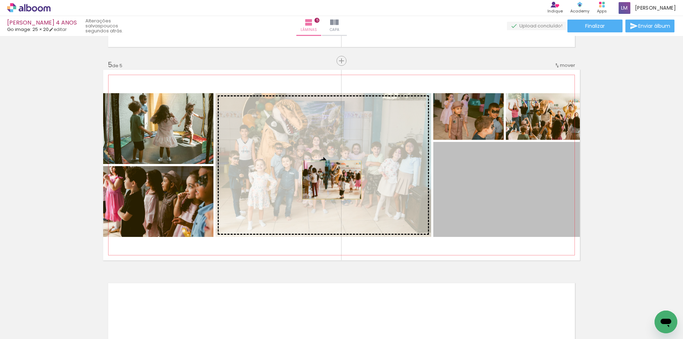
drag, startPoint x: 508, startPoint y: 213, endPoint x: 329, endPoint y: 180, distance: 182.0
click at [0, 0] on slot at bounding box center [0, 0] width 0 height 0
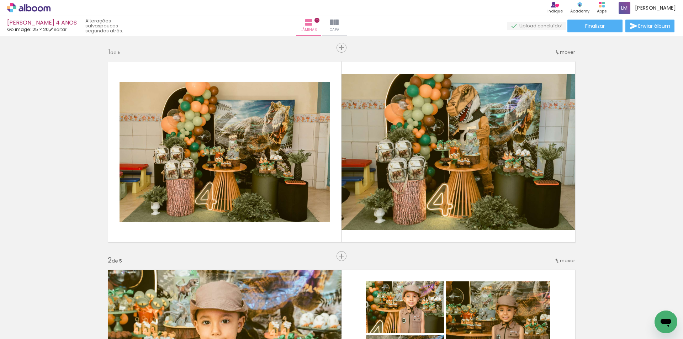
scroll to position [0, 1144]
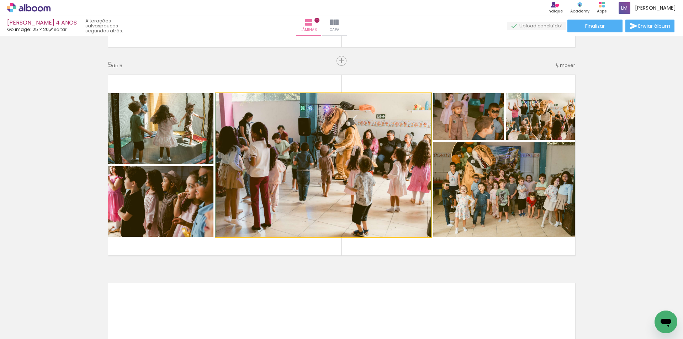
drag, startPoint x: 336, startPoint y: 151, endPoint x: 325, endPoint y: 151, distance: 10.7
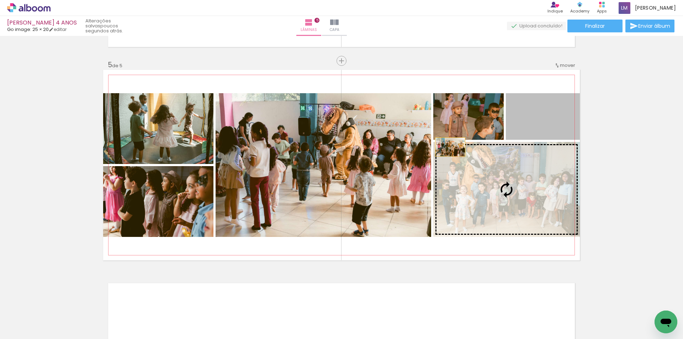
drag, startPoint x: 533, startPoint y: 130, endPoint x: 345, endPoint y: 168, distance: 191.7
click at [0, 0] on slot at bounding box center [0, 0] width 0 height 0
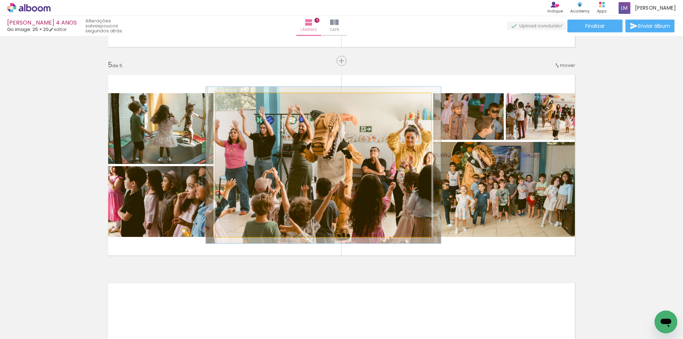
type paper-slider "109"
click at [232, 101] on div at bounding box center [234, 101] width 6 height 6
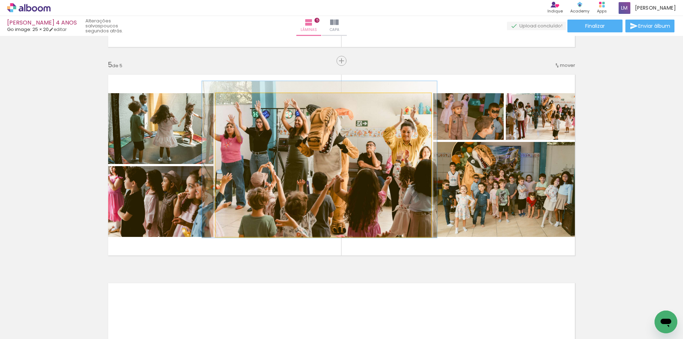
drag, startPoint x: 347, startPoint y: 185, endPoint x: 343, endPoint y: 179, distance: 6.9
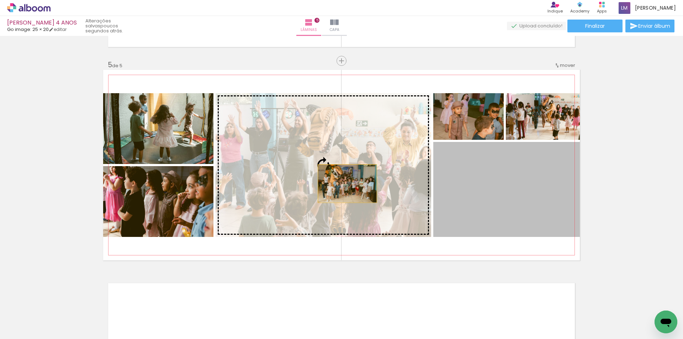
drag, startPoint x: 499, startPoint y: 181, endPoint x: 334, endPoint y: 182, distance: 165.1
click at [0, 0] on slot at bounding box center [0, 0] width 0 height 0
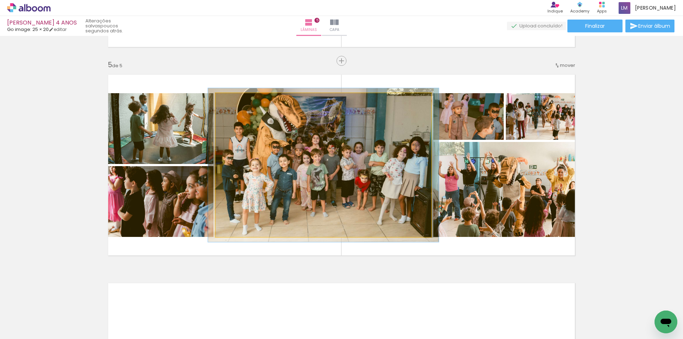
type paper-slider "107"
click at [233, 101] on div at bounding box center [234, 101] width 6 height 6
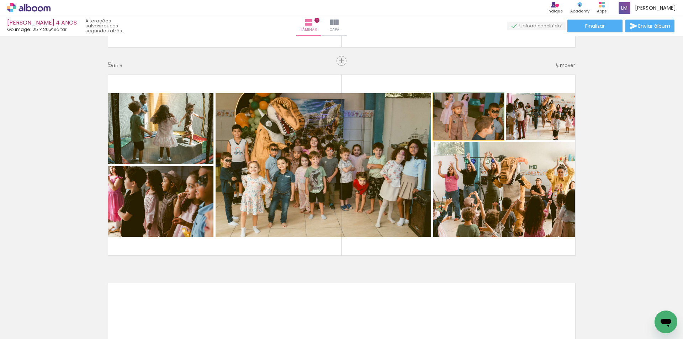
click at [449, 101] on div at bounding box center [450, 101] width 6 height 6
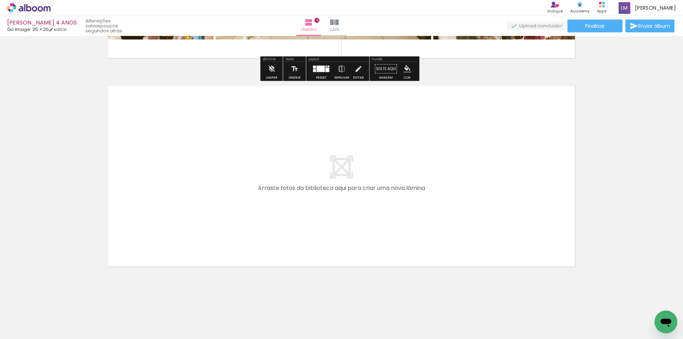
scroll to position [1026, 0]
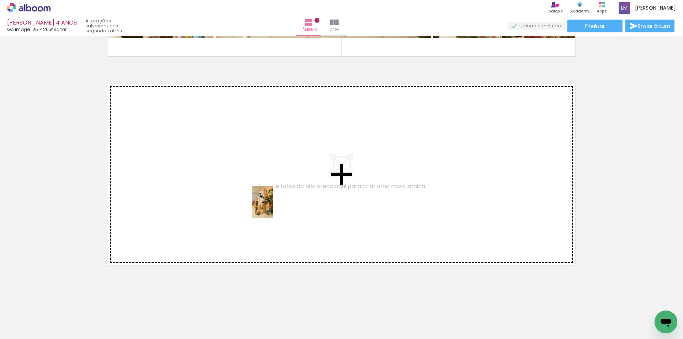
drag, startPoint x: 319, startPoint y: 283, endPoint x: 273, endPoint y: 207, distance: 88.9
click at [273, 207] on quentale-workspace at bounding box center [341, 169] width 683 height 339
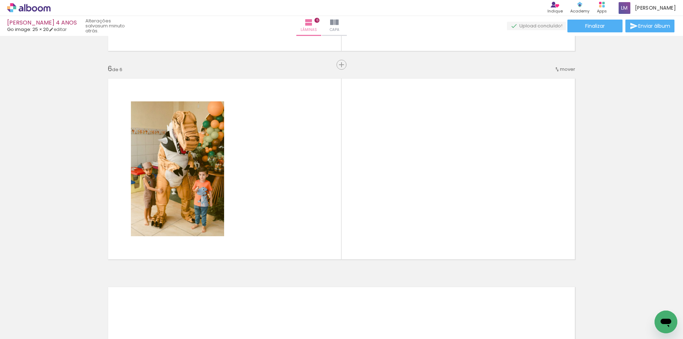
scroll to position [1030, 0]
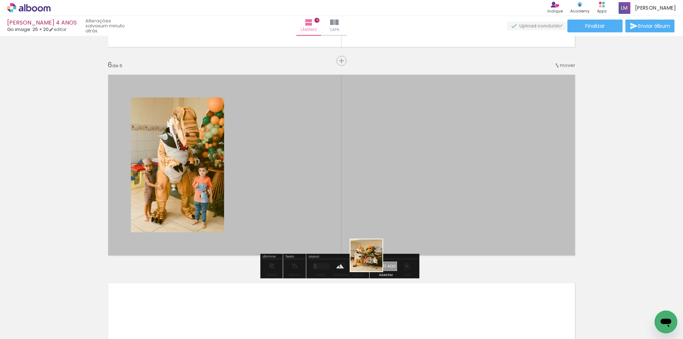
drag, startPoint x: 367, startPoint y: 320, endPoint x: 394, endPoint y: 195, distance: 127.7
click at [313, 162] on quentale-workspace at bounding box center [341, 169] width 683 height 339
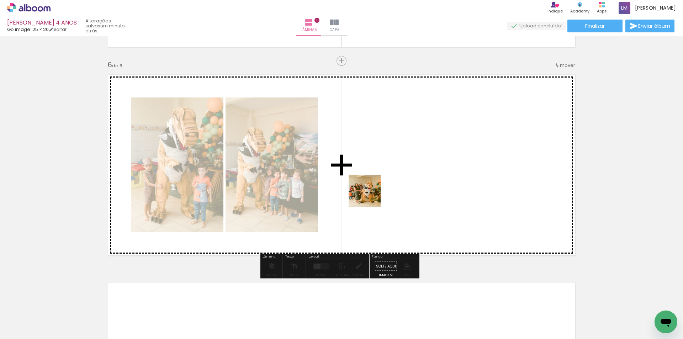
drag, startPoint x: 408, startPoint y: 325, endPoint x: 509, endPoint y: 258, distance: 120.7
click at [370, 195] on quentale-workspace at bounding box center [341, 169] width 683 height 339
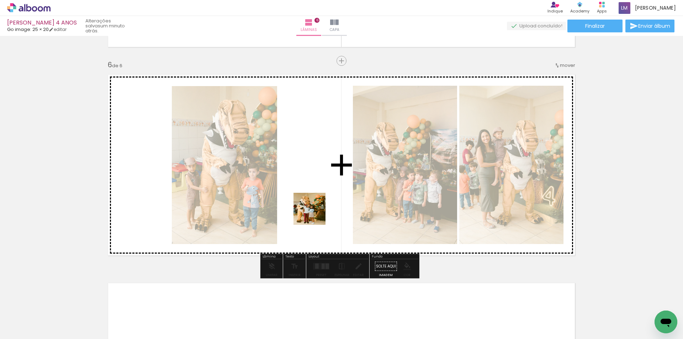
drag, startPoint x: 449, startPoint y: 326, endPoint x: 587, endPoint y: 286, distance: 143.5
click at [289, 200] on quentale-workspace at bounding box center [341, 169] width 683 height 339
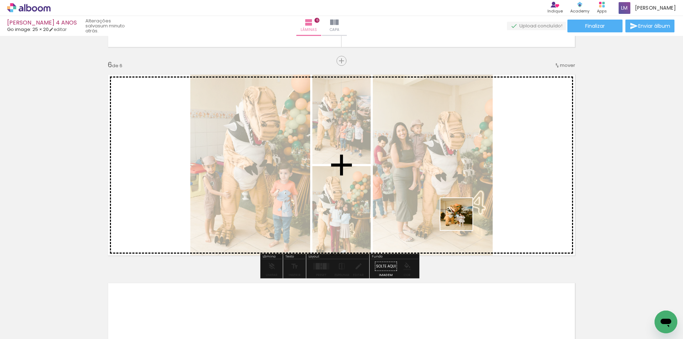
drag, startPoint x: 489, startPoint y: 319, endPoint x: 655, endPoint y: 267, distance: 174.1
click at [447, 199] on quentale-workspace at bounding box center [341, 169] width 683 height 339
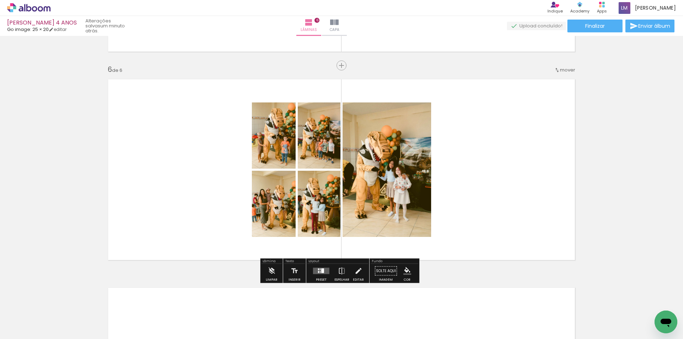
scroll to position [1065, 0]
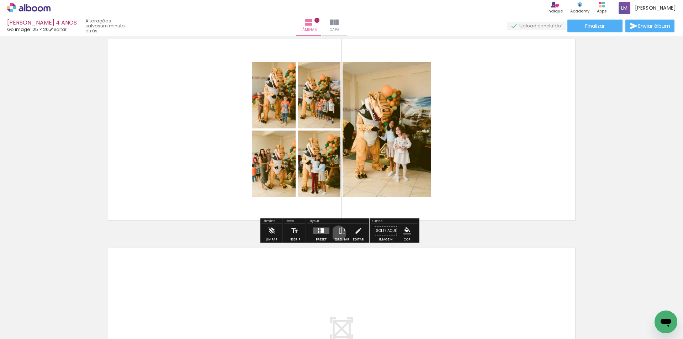
click at [338, 233] on iron-icon at bounding box center [342, 231] width 8 height 14
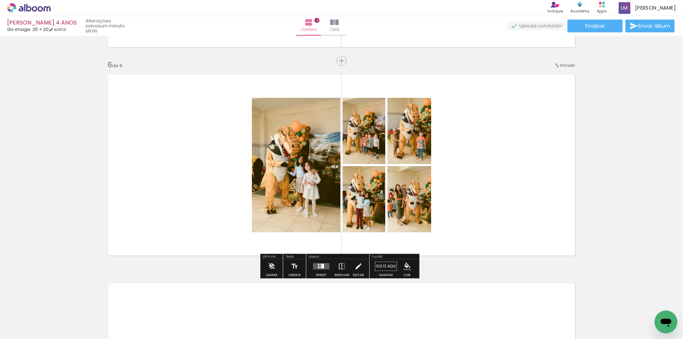
scroll to position [1065, 0]
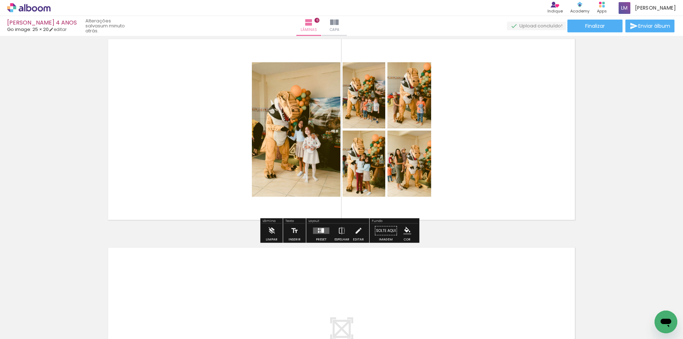
click at [322, 231] on div at bounding box center [322, 230] width 3 height 5
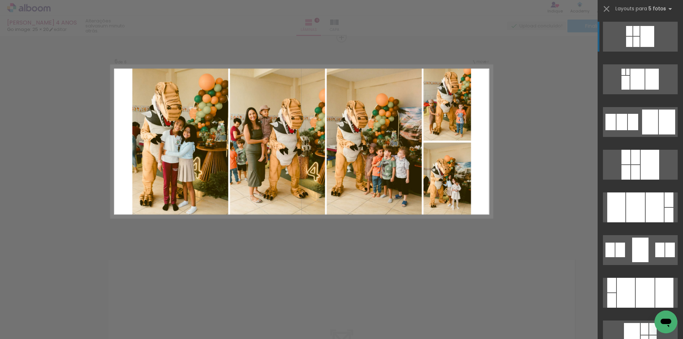
scroll to position [1030, 0]
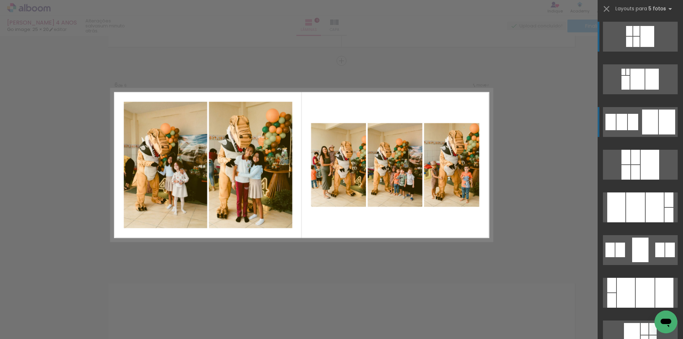
click at [653, 116] on div at bounding box center [650, 122] width 16 height 25
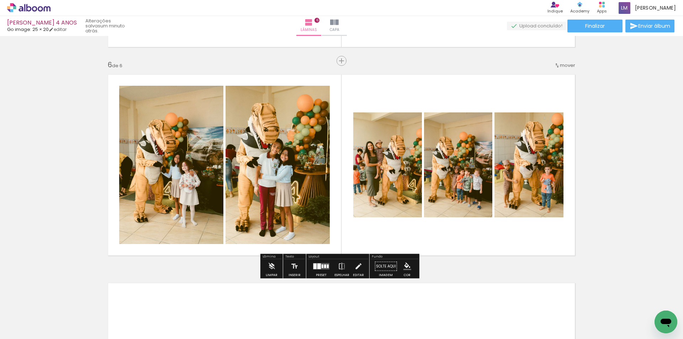
scroll to position [1065, 0]
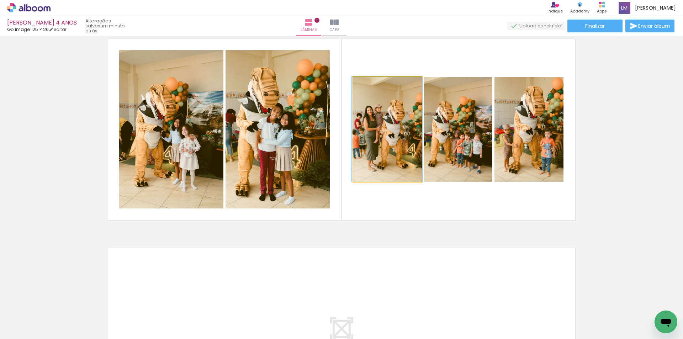
drag, startPoint x: 394, startPoint y: 129, endPoint x: 389, endPoint y: 135, distance: 6.8
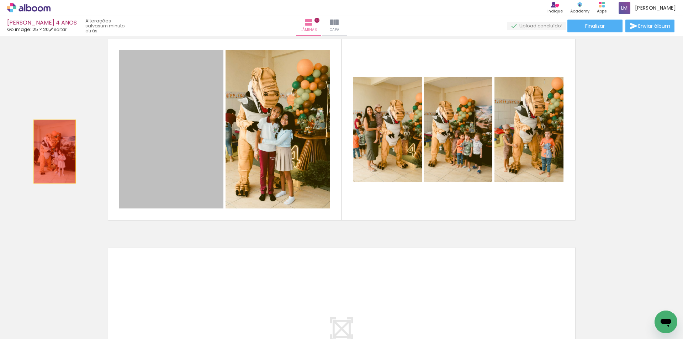
drag, startPoint x: 155, startPoint y: 152, endPoint x: 45, endPoint y: 152, distance: 110.0
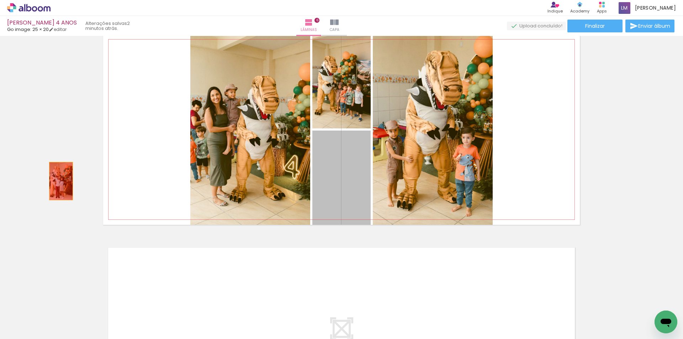
drag, startPoint x: 338, startPoint y: 169, endPoint x: 58, endPoint y: 181, distance: 280.4
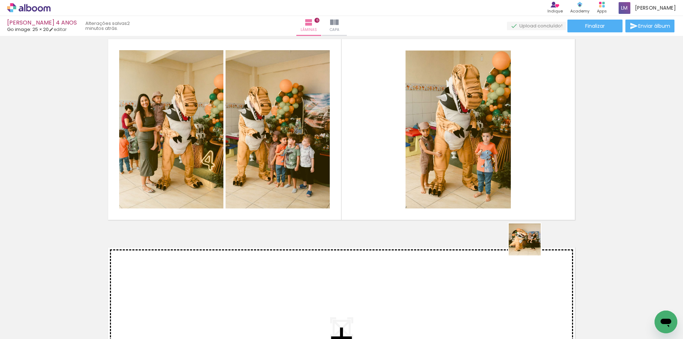
drag, startPoint x: 563, startPoint y: 323, endPoint x: 487, endPoint y: 192, distance: 151.2
click at [487, 192] on quentale-workspace at bounding box center [341, 169] width 683 height 339
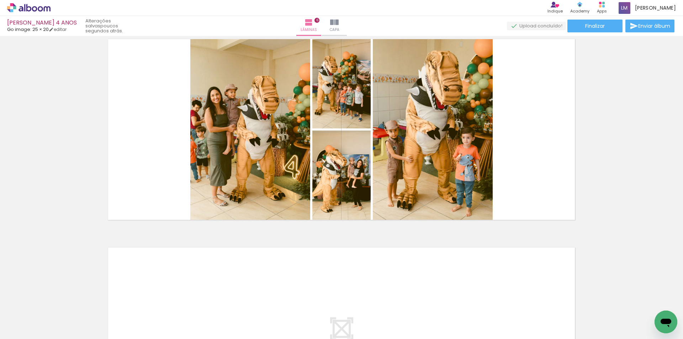
scroll to position [0, 1344]
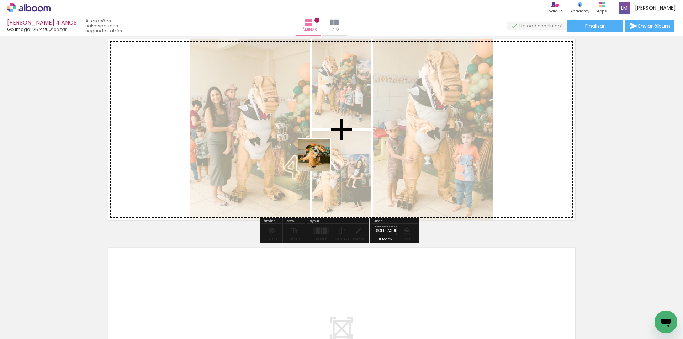
drag, startPoint x: 487, startPoint y: 320, endPoint x: 314, endPoint y: 157, distance: 237.4
click at [314, 157] on quentale-workspace at bounding box center [341, 169] width 683 height 339
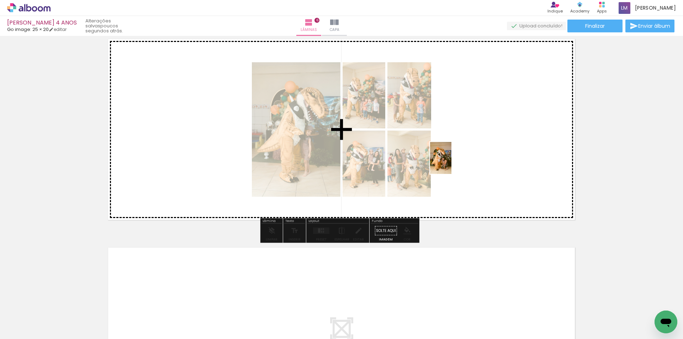
drag, startPoint x: 524, startPoint y: 315, endPoint x: 452, endPoint y: 163, distance: 168.3
click at [452, 163] on quentale-workspace at bounding box center [341, 169] width 683 height 339
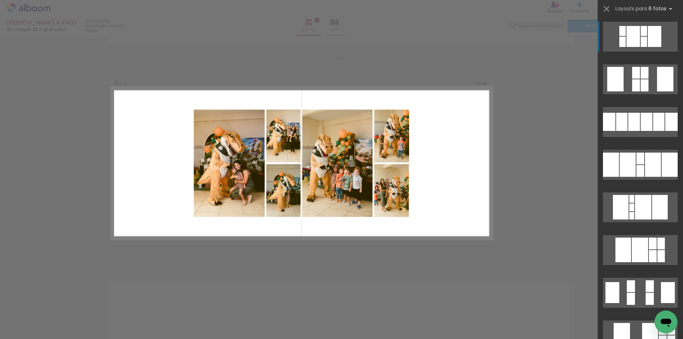
scroll to position [1030, 0]
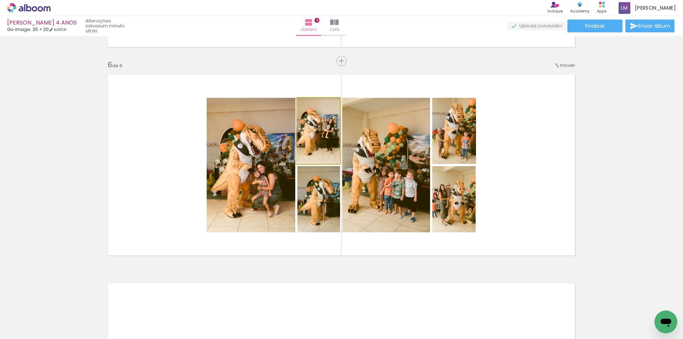
drag, startPoint x: 325, startPoint y: 144, endPoint x: 311, endPoint y: 147, distance: 13.9
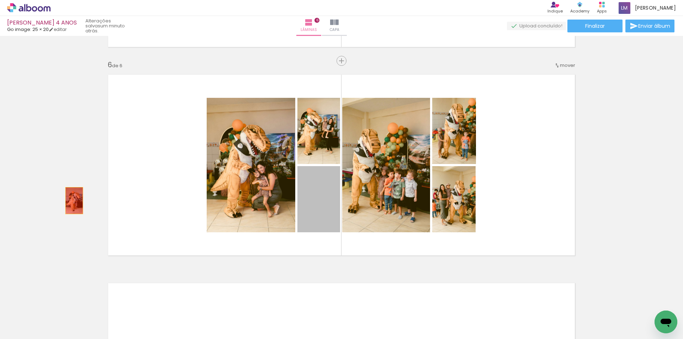
drag, startPoint x: 320, startPoint y: 213, endPoint x: 335, endPoint y: 197, distance: 22.2
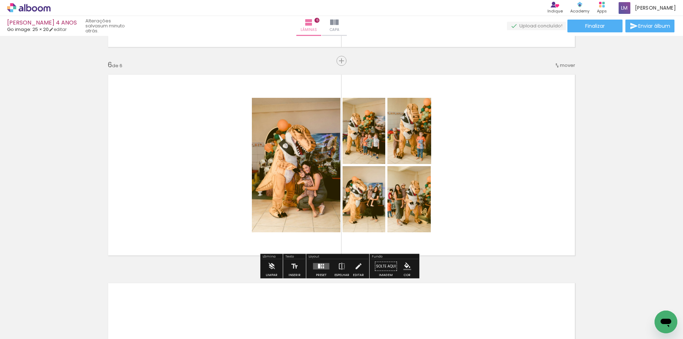
click at [324, 269] on quentale-layouter at bounding box center [321, 266] width 16 height 6
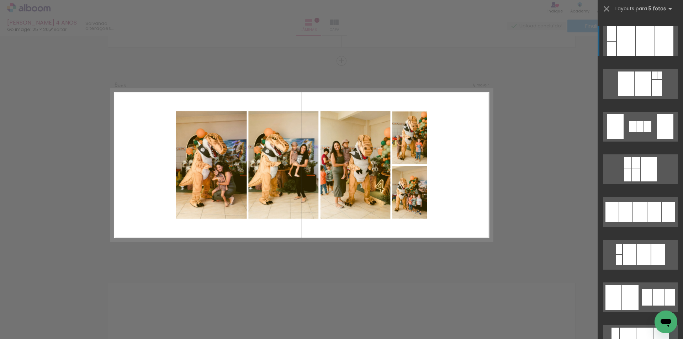
scroll to position [925, 0]
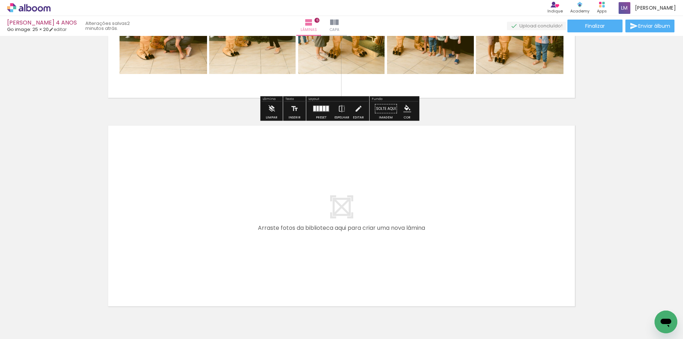
scroll to position [1234, 0]
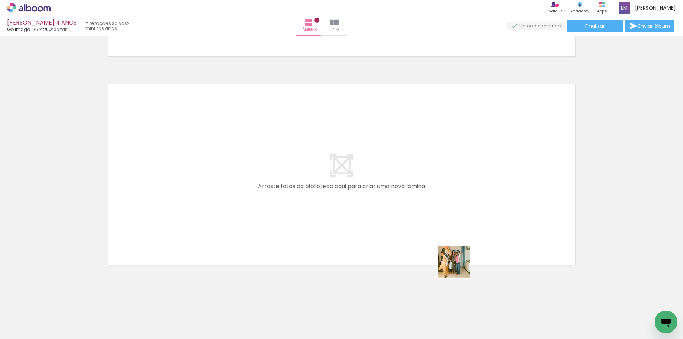
drag, startPoint x: 447, startPoint y: 308, endPoint x: 466, endPoint y: 174, distance: 135.1
click at [466, 174] on quentale-workspace at bounding box center [341, 169] width 683 height 339
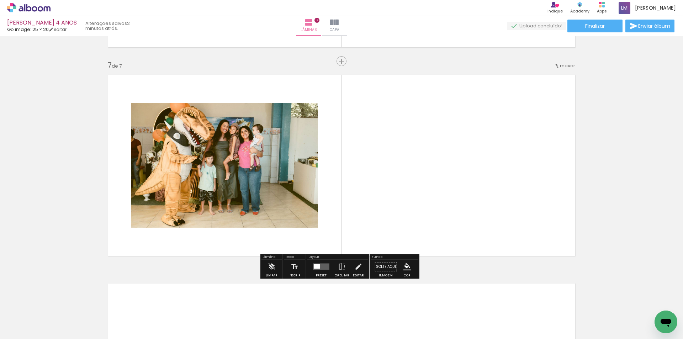
scroll to position [1238, 0]
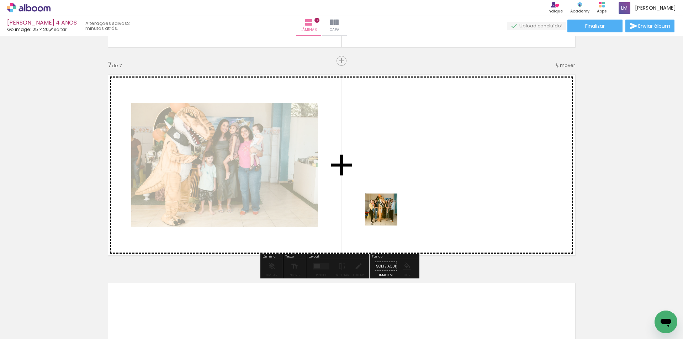
drag, startPoint x: 409, startPoint y: 318, endPoint x: 368, endPoint y: 168, distance: 155.3
click at [368, 168] on quentale-workspace at bounding box center [341, 169] width 683 height 339
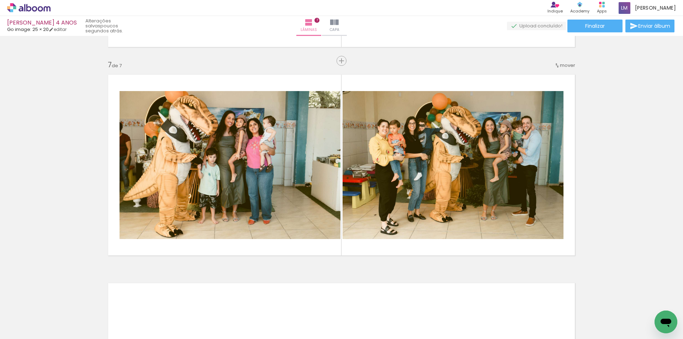
scroll to position [0, 967]
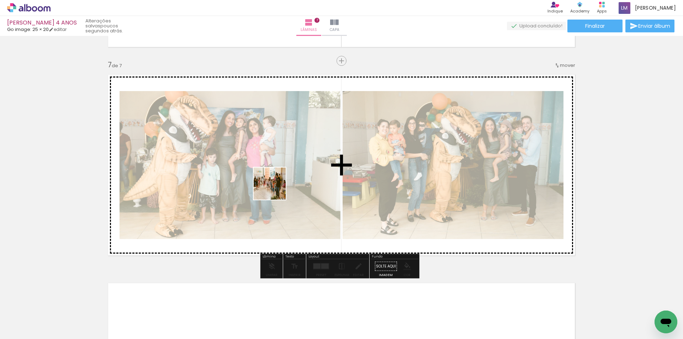
drag, startPoint x: 346, startPoint y: 320, endPoint x: 304, endPoint y: 198, distance: 129.4
click at [275, 188] on quentale-workspace at bounding box center [341, 169] width 683 height 339
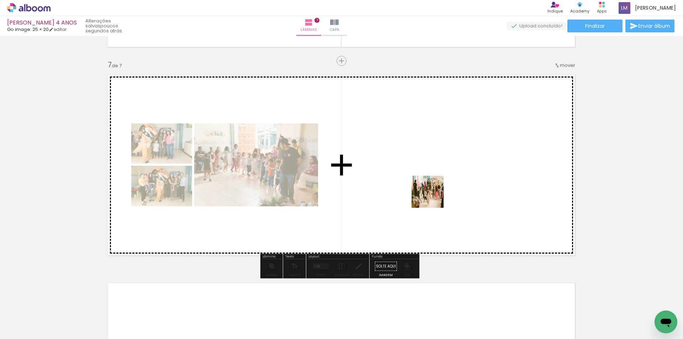
drag, startPoint x: 387, startPoint y: 322, endPoint x: 435, endPoint y: 189, distance: 142.4
click at [435, 189] on quentale-workspace at bounding box center [341, 169] width 683 height 339
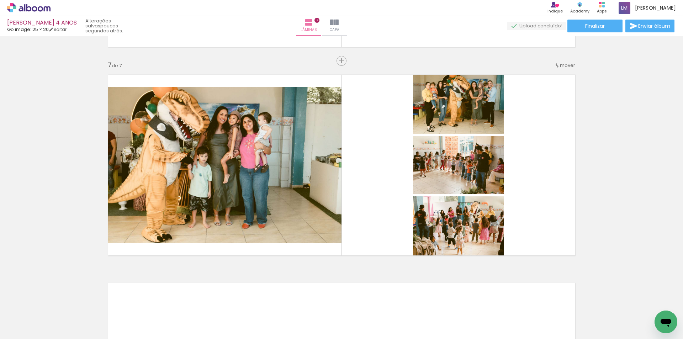
scroll to position [0, 484]
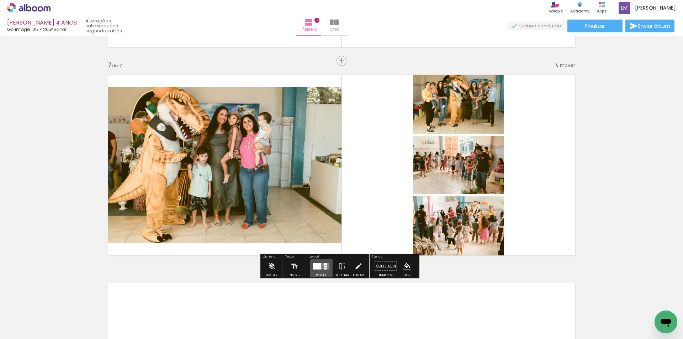
click at [324, 269] on div at bounding box center [325, 269] width 3 height 2
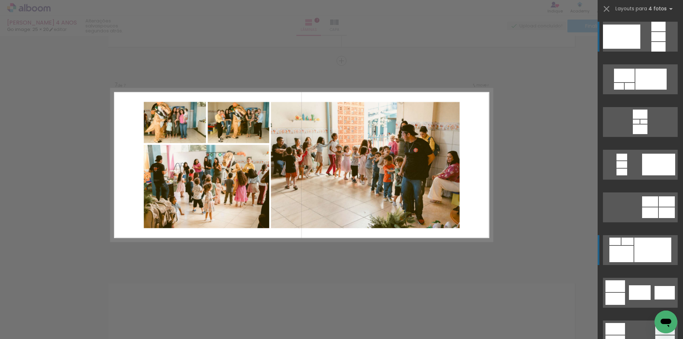
click at [650, 245] on div at bounding box center [653, 250] width 37 height 25
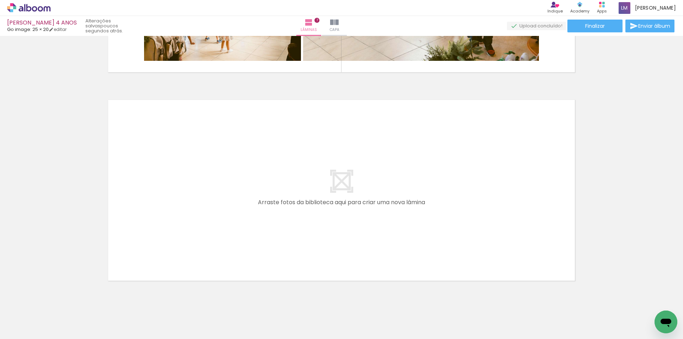
scroll to position [1443, 0]
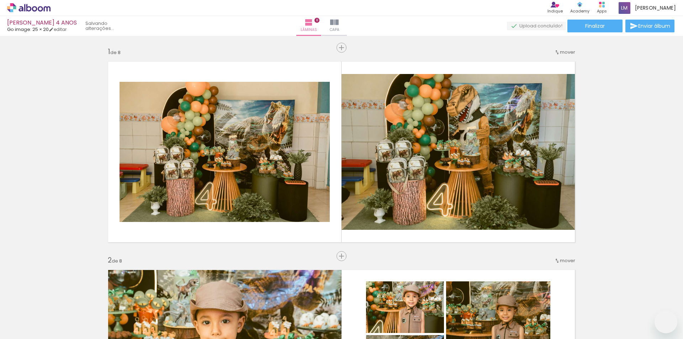
click at [310, 199] on quentale-workspace at bounding box center [341, 169] width 683 height 339
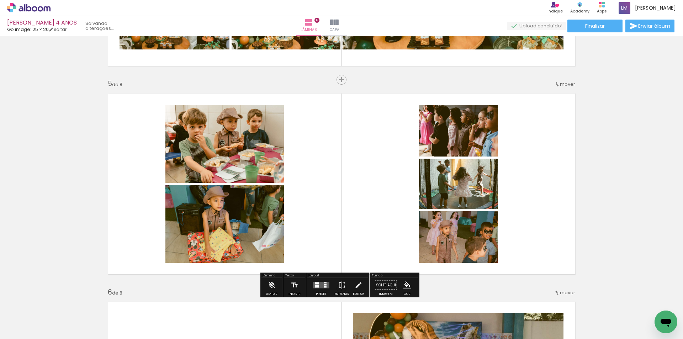
scroll to position [0, 930]
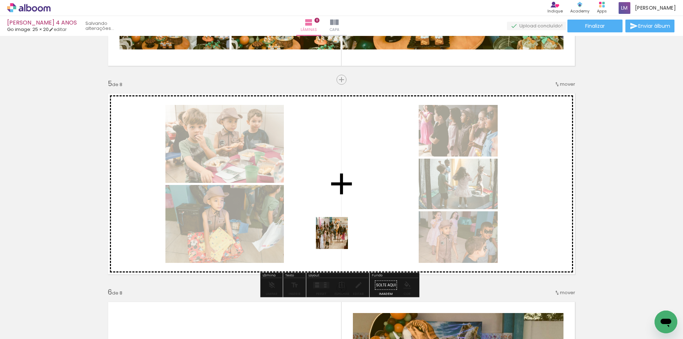
drag, startPoint x: 339, startPoint y: 318, endPoint x: 337, endPoint y: 238, distance: 79.7
click at [337, 238] on quentale-workspace at bounding box center [341, 169] width 683 height 339
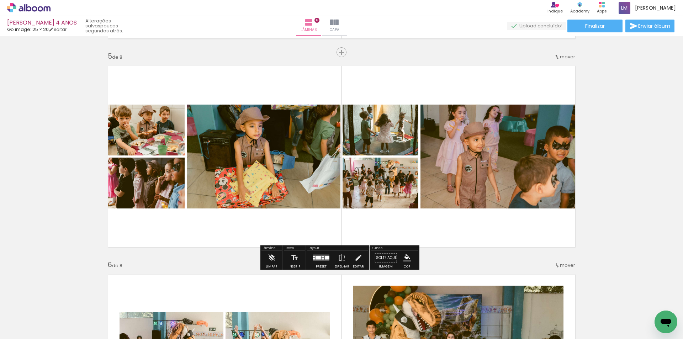
scroll to position [838, 0]
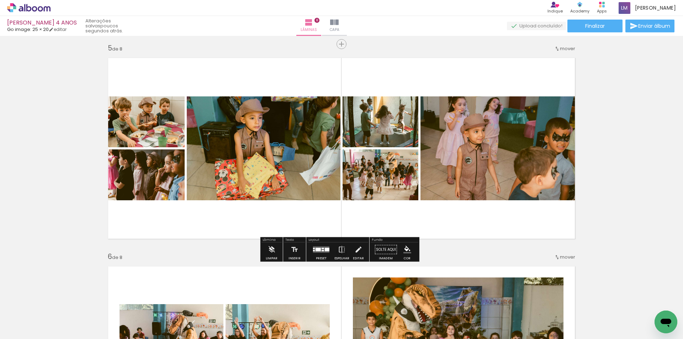
click at [324, 253] on div at bounding box center [321, 250] width 19 height 14
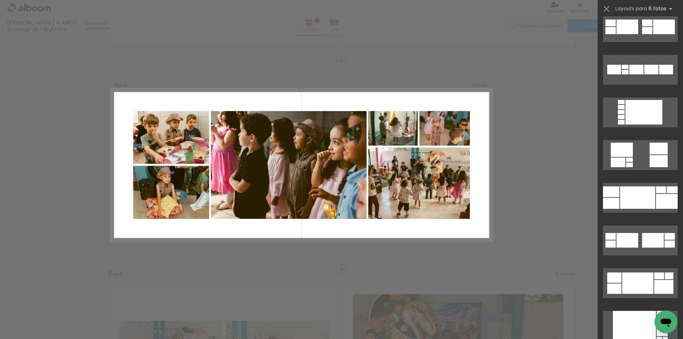
scroll to position [142, 0]
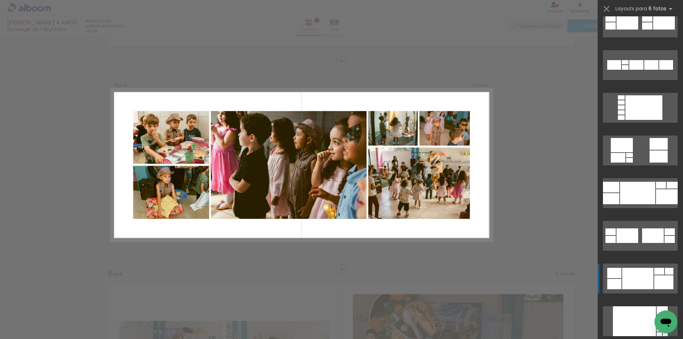
click at [632, 204] on div at bounding box center [637, 193] width 35 height 22
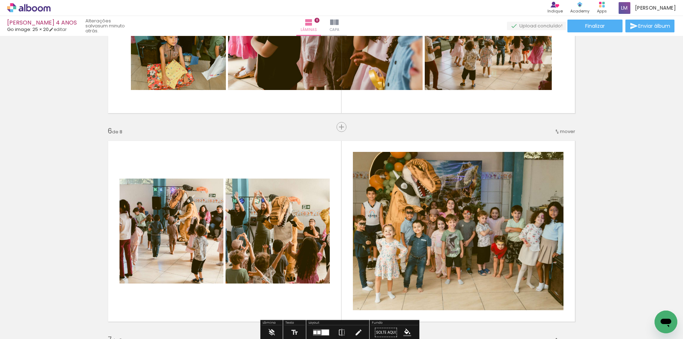
scroll to position [857, 0]
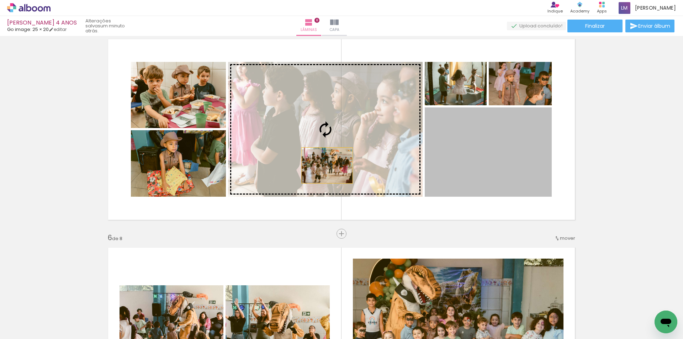
drag, startPoint x: 490, startPoint y: 172, endPoint x: 318, endPoint y: 159, distance: 172.7
click at [0, 0] on slot at bounding box center [0, 0] width 0 height 0
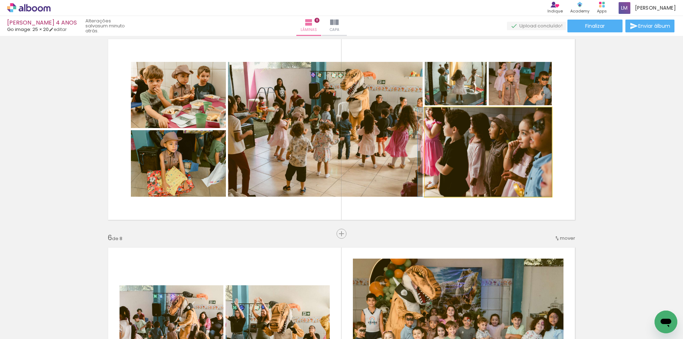
drag, startPoint x: 503, startPoint y: 163, endPoint x: 499, endPoint y: 164, distance: 3.6
drag, startPoint x: 489, startPoint y: 157, endPoint x: 483, endPoint y: 157, distance: 6.8
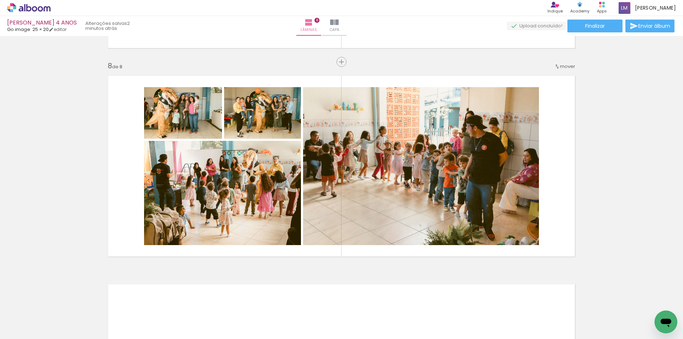
scroll to position [1426, 0]
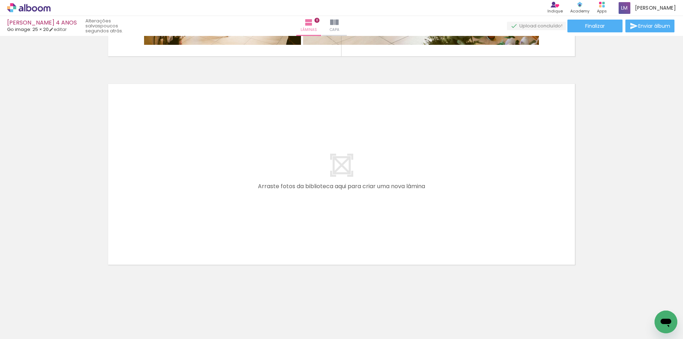
scroll to position [0, 1686]
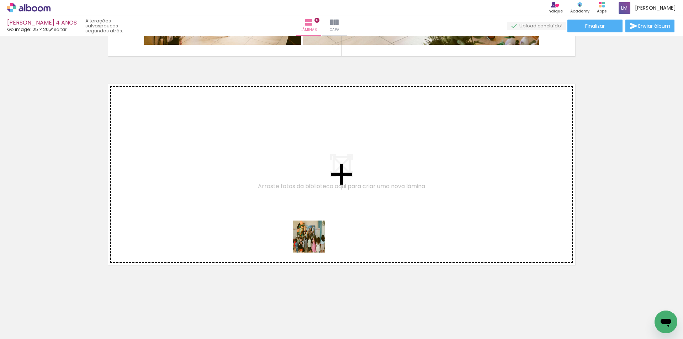
drag, startPoint x: 343, startPoint y: 320, endPoint x: 313, endPoint y: 240, distance: 86.4
click at [313, 240] on quentale-workspace at bounding box center [341, 169] width 683 height 339
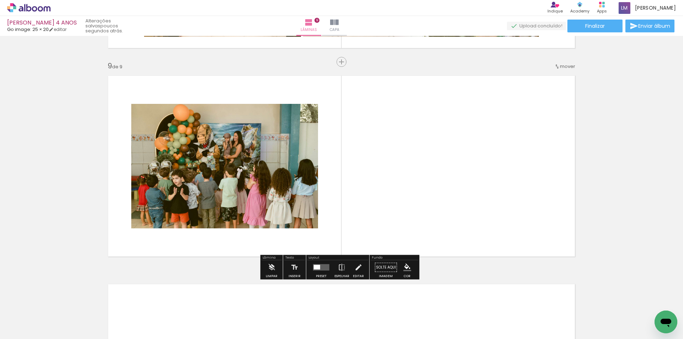
scroll to position [1655, 0]
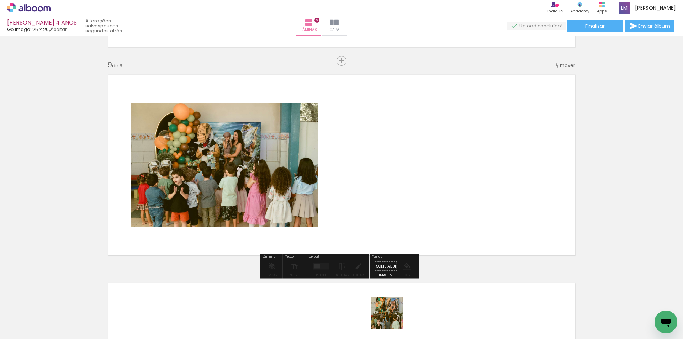
drag, startPoint x: 391, startPoint y: 324, endPoint x: 412, endPoint y: 194, distance: 131.5
click at [412, 194] on quentale-workspace at bounding box center [341, 169] width 683 height 339
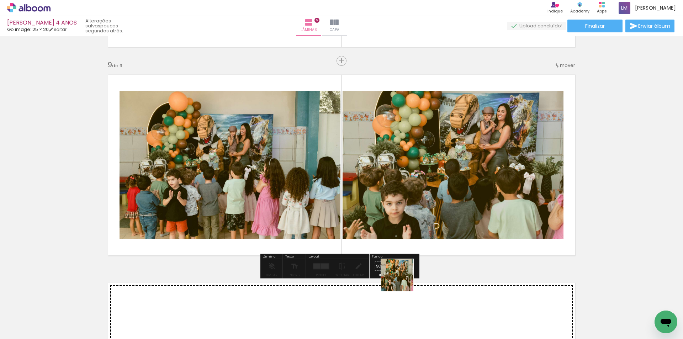
drag, startPoint x: 419, startPoint y: 326, endPoint x: 353, endPoint y: 201, distance: 141.5
click at [353, 201] on quentale-workspace at bounding box center [341, 169] width 683 height 339
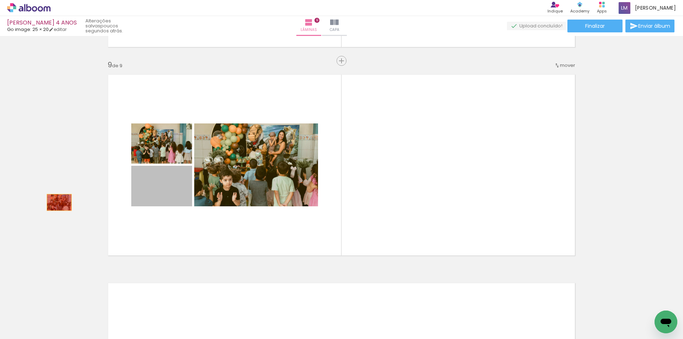
drag, startPoint x: 164, startPoint y: 198, endPoint x: 57, endPoint y: 203, distance: 107.6
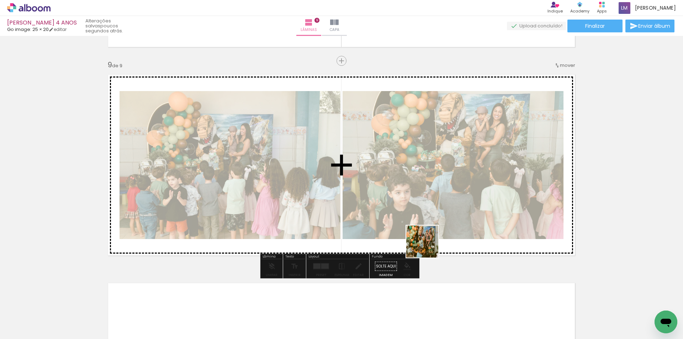
drag, startPoint x: 461, startPoint y: 320, endPoint x: 490, endPoint y: 216, distance: 108.1
click at [398, 199] on quentale-workspace at bounding box center [341, 169] width 683 height 339
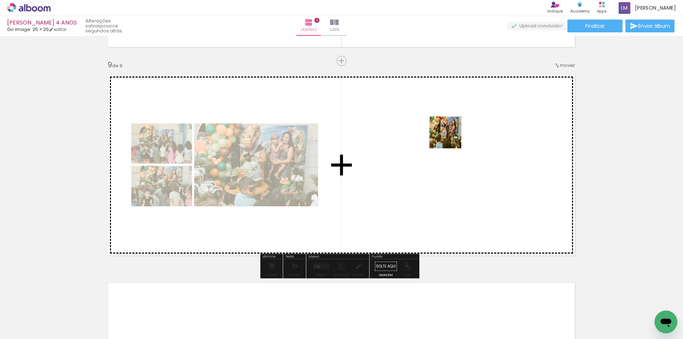
drag, startPoint x: 493, startPoint y: 314, endPoint x: 448, endPoint y: 137, distance: 182.4
click at [449, 134] on quentale-workspace at bounding box center [341, 169] width 683 height 339
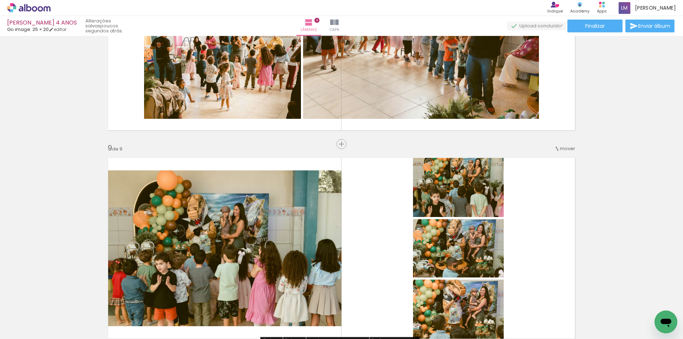
scroll to position [1620, 0]
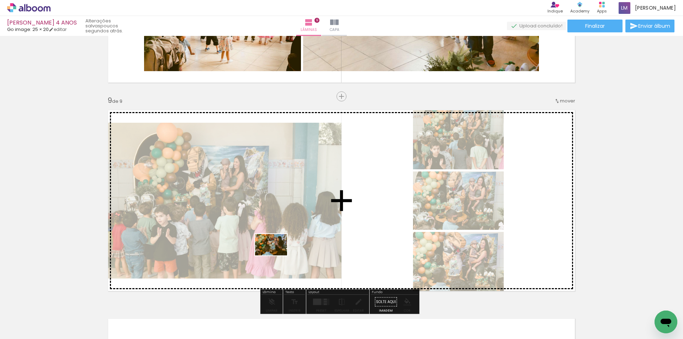
drag, startPoint x: 267, startPoint y: 315, endPoint x: 277, endPoint y: 256, distance: 59.9
click at [277, 256] on quentale-workspace at bounding box center [341, 169] width 683 height 339
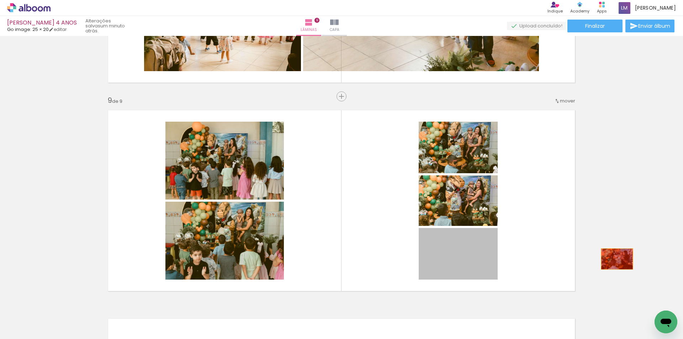
drag, startPoint x: 450, startPoint y: 259, endPoint x: 615, endPoint y: 259, distance: 165.5
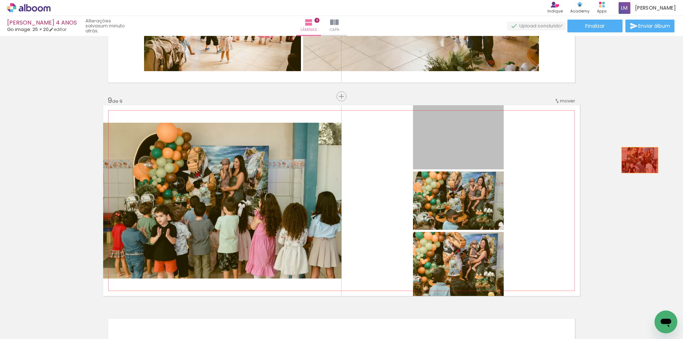
drag, startPoint x: 609, startPoint y: 159, endPoint x: 635, endPoint y: 228, distance: 73.7
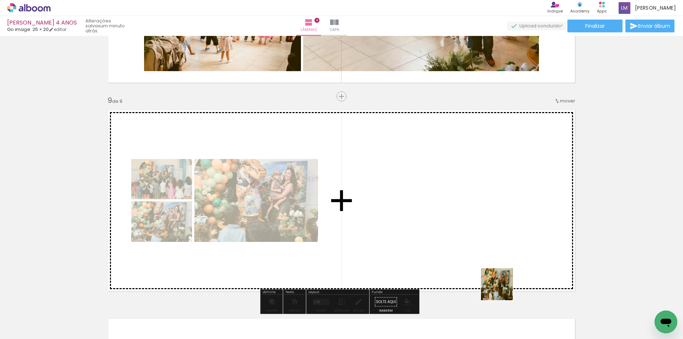
drag, startPoint x: 537, startPoint y: 322, endPoint x: 458, endPoint y: 249, distance: 107.5
click at [458, 249] on quentale-workspace at bounding box center [341, 169] width 683 height 339
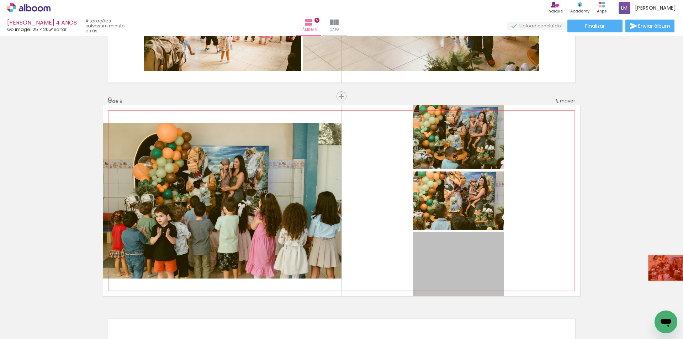
drag, startPoint x: 493, startPoint y: 279, endPoint x: 660, endPoint y: 269, distance: 168.0
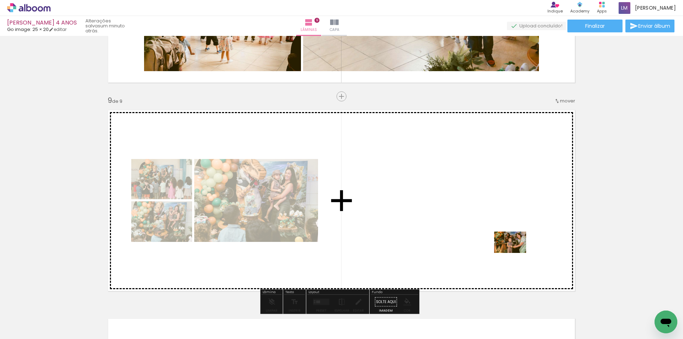
drag, startPoint x: 652, startPoint y: 314, endPoint x: 516, endPoint y: 253, distance: 149.5
click at [516, 253] on quentale-workspace at bounding box center [341, 169] width 683 height 339
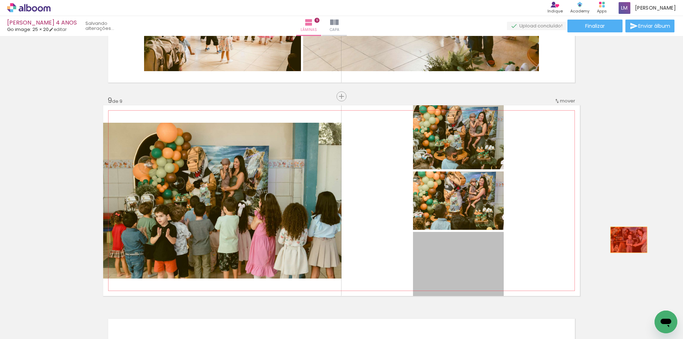
drag, startPoint x: 473, startPoint y: 271, endPoint x: 626, endPoint y: 240, distance: 156.2
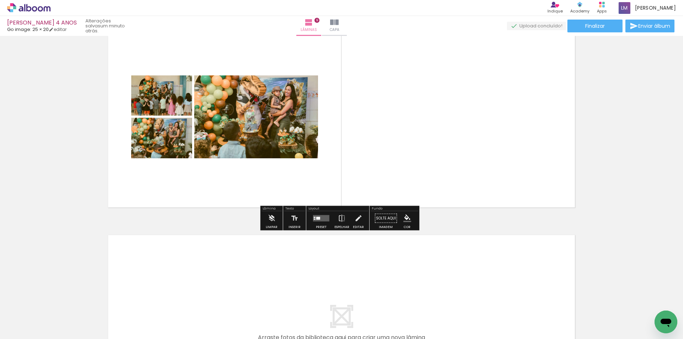
scroll to position [1691, 0]
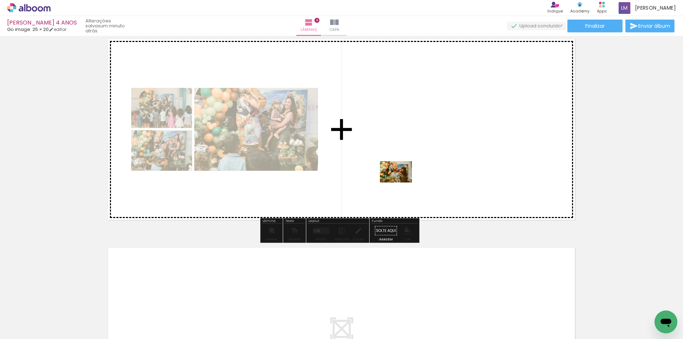
drag, startPoint x: 386, startPoint y: 322, endPoint x: 409, endPoint y: 179, distance: 145.2
click at [401, 182] on quentale-workspace at bounding box center [341, 169] width 683 height 339
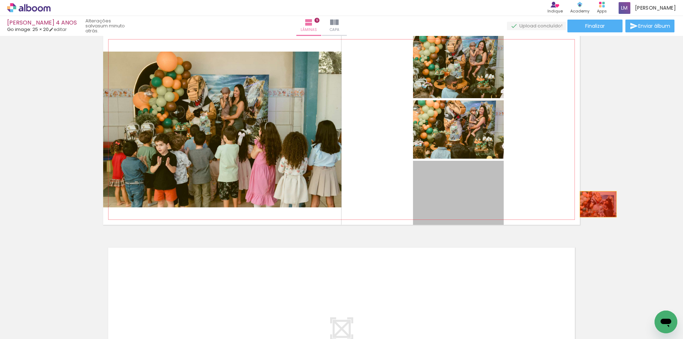
drag, startPoint x: 482, startPoint y: 205, endPoint x: 596, endPoint y: 204, distance: 113.5
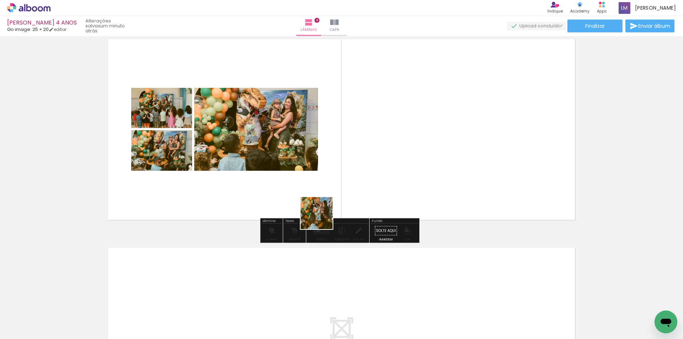
drag, startPoint x: 287, startPoint y: 272, endPoint x: 334, endPoint y: 205, distance: 81.3
click at [333, 205] on quentale-workspace at bounding box center [341, 169] width 683 height 339
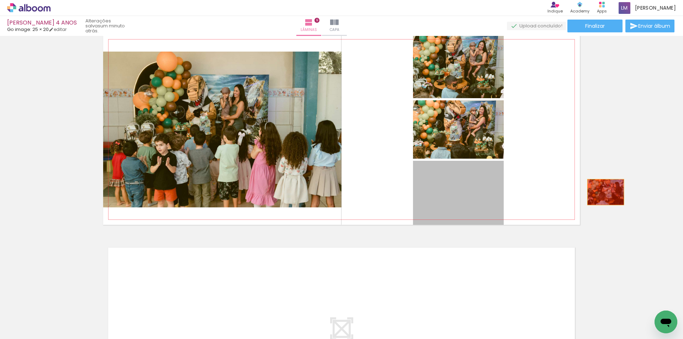
drag, startPoint x: 466, startPoint y: 200, endPoint x: 603, endPoint y: 192, distance: 138.0
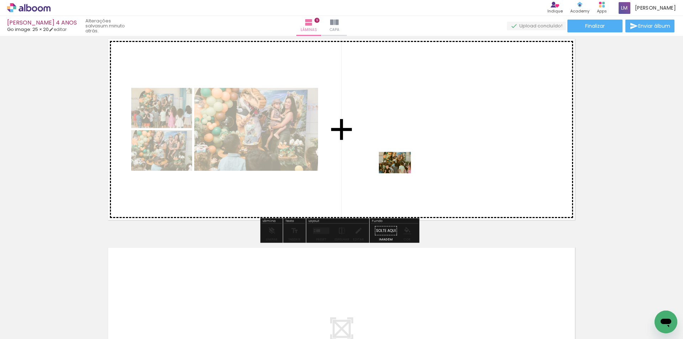
drag, startPoint x: 143, startPoint y: 322, endPoint x: 413, endPoint y: 167, distance: 311.4
click at [413, 167] on quentale-workspace at bounding box center [341, 169] width 683 height 339
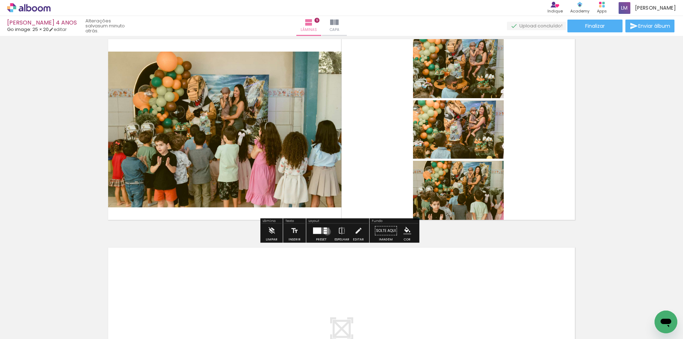
click at [326, 232] on quentale-layouter at bounding box center [321, 231] width 16 height 6
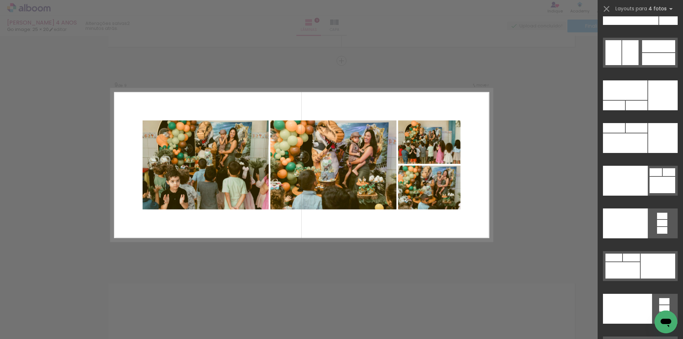
scroll to position [15357, 0]
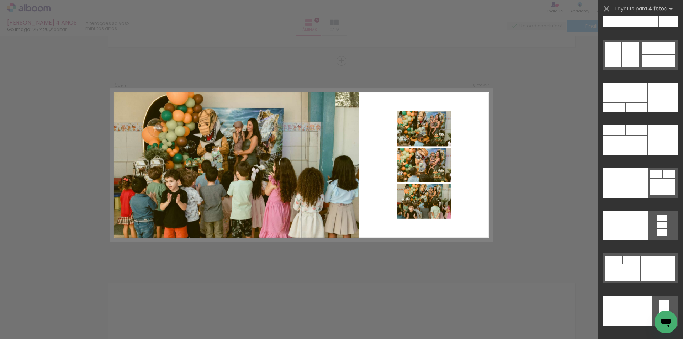
drag, startPoint x: 642, startPoint y: 304, endPoint x: 512, endPoint y: 270, distance: 134.9
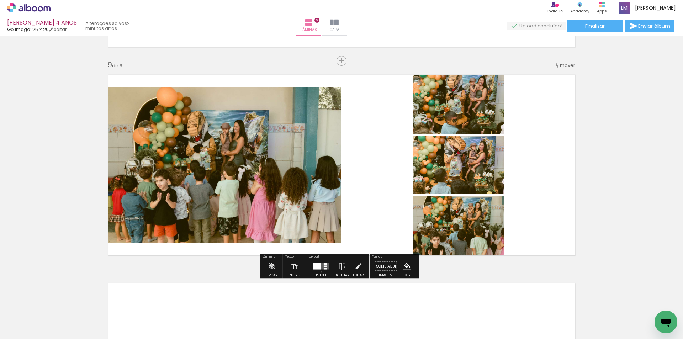
click at [320, 272] on div at bounding box center [321, 266] width 19 height 14
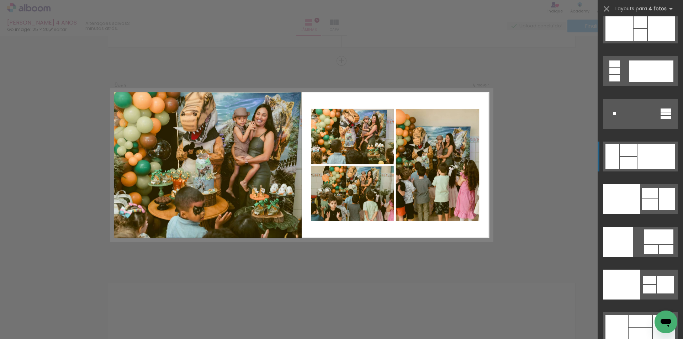
scroll to position [14683, 0]
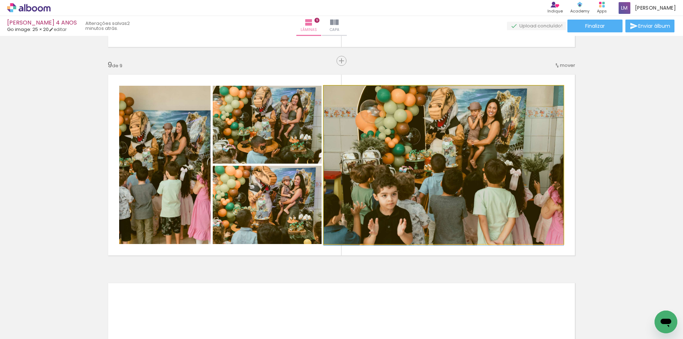
drag, startPoint x: 467, startPoint y: 201, endPoint x: 442, endPoint y: 206, distance: 25.3
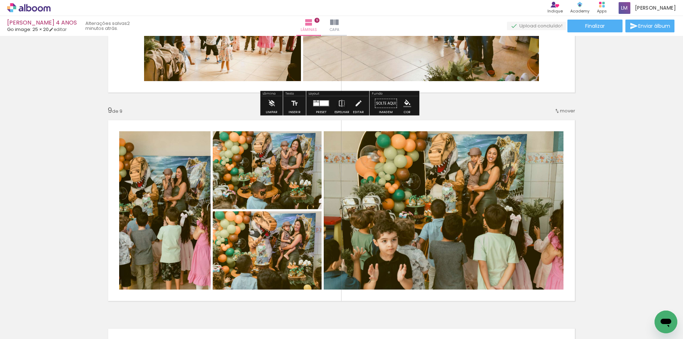
scroll to position [1655, 0]
